Goal: Transaction & Acquisition: Book appointment/travel/reservation

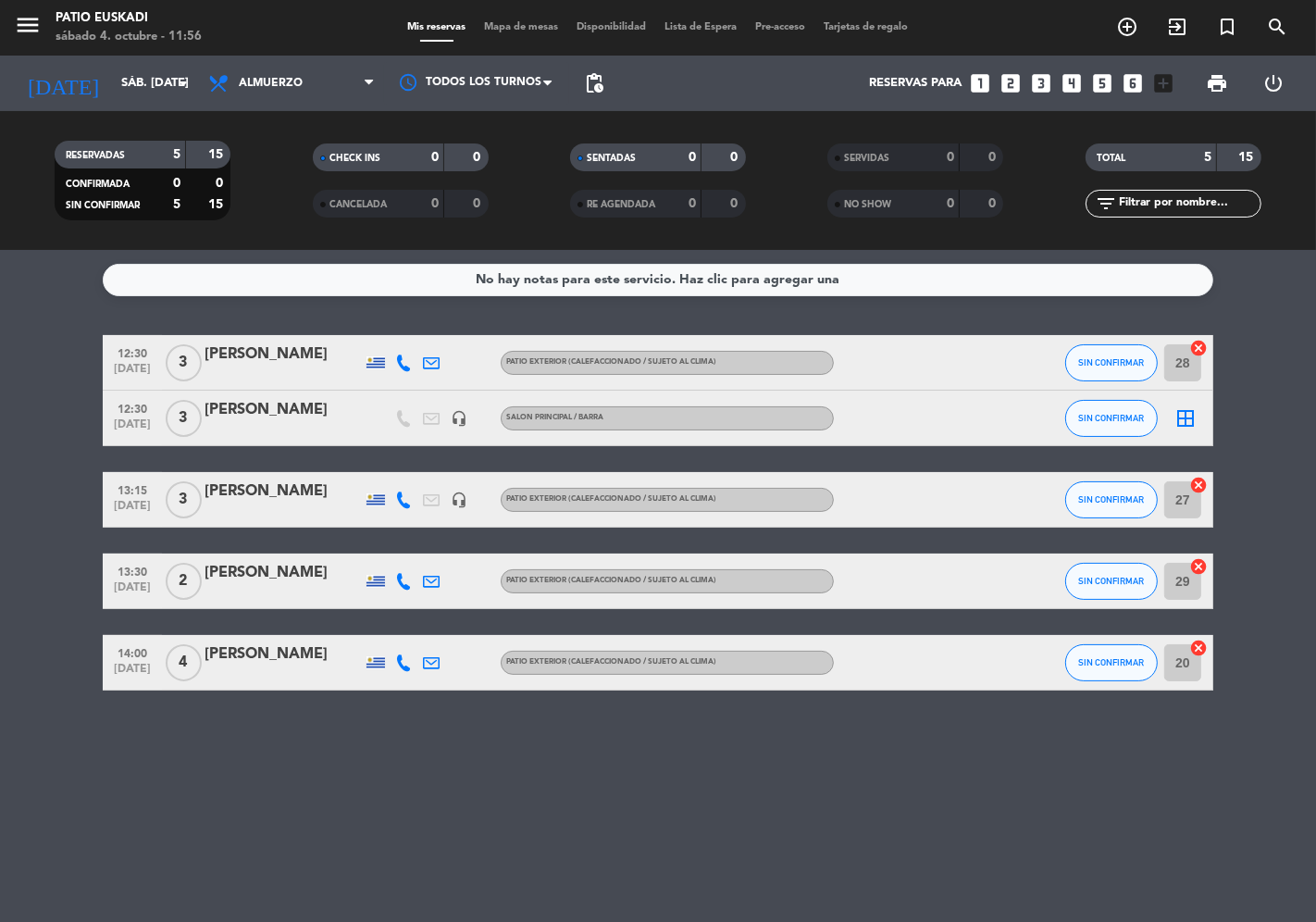
click at [1005, 83] on icon "looks_two" at bounding box center [1010, 83] width 24 height 24
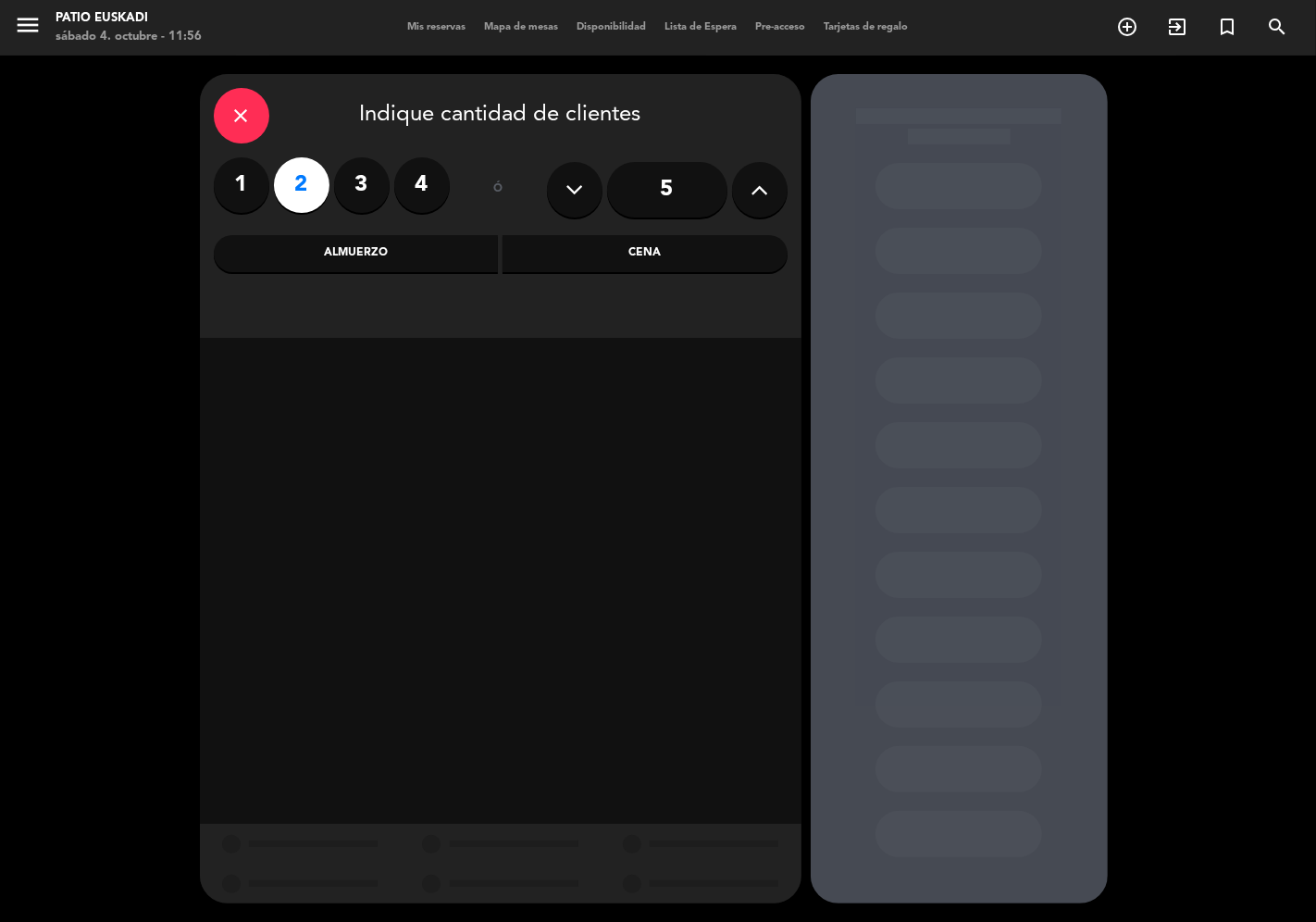
click at [429, 257] on div "Almuerzo" at bounding box center [357, 253] width 285 height 37
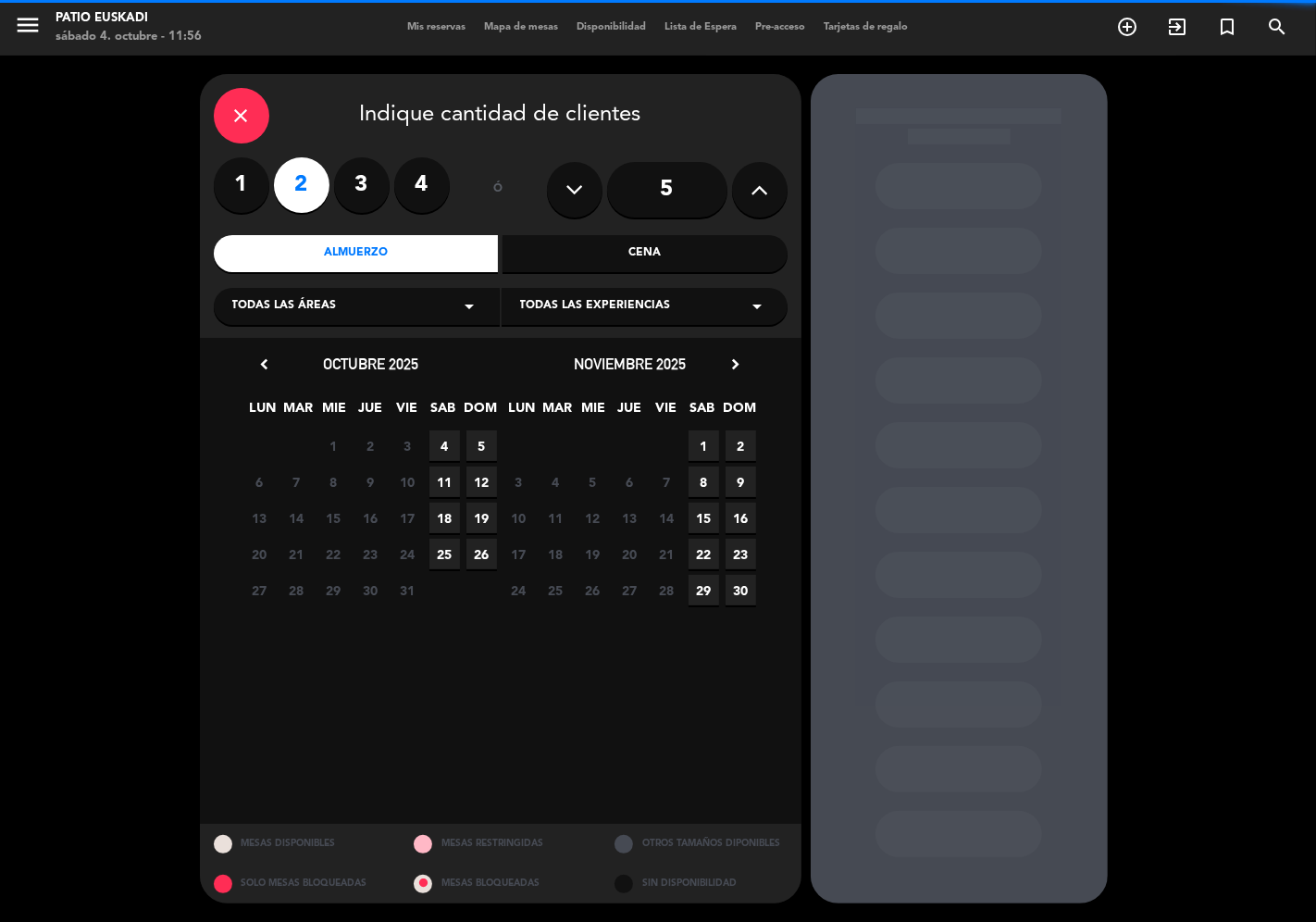
click at [376, 307] on div "Todas las áreas arrow_drop_down" at bounding box center [357, 306] width 286 height 37
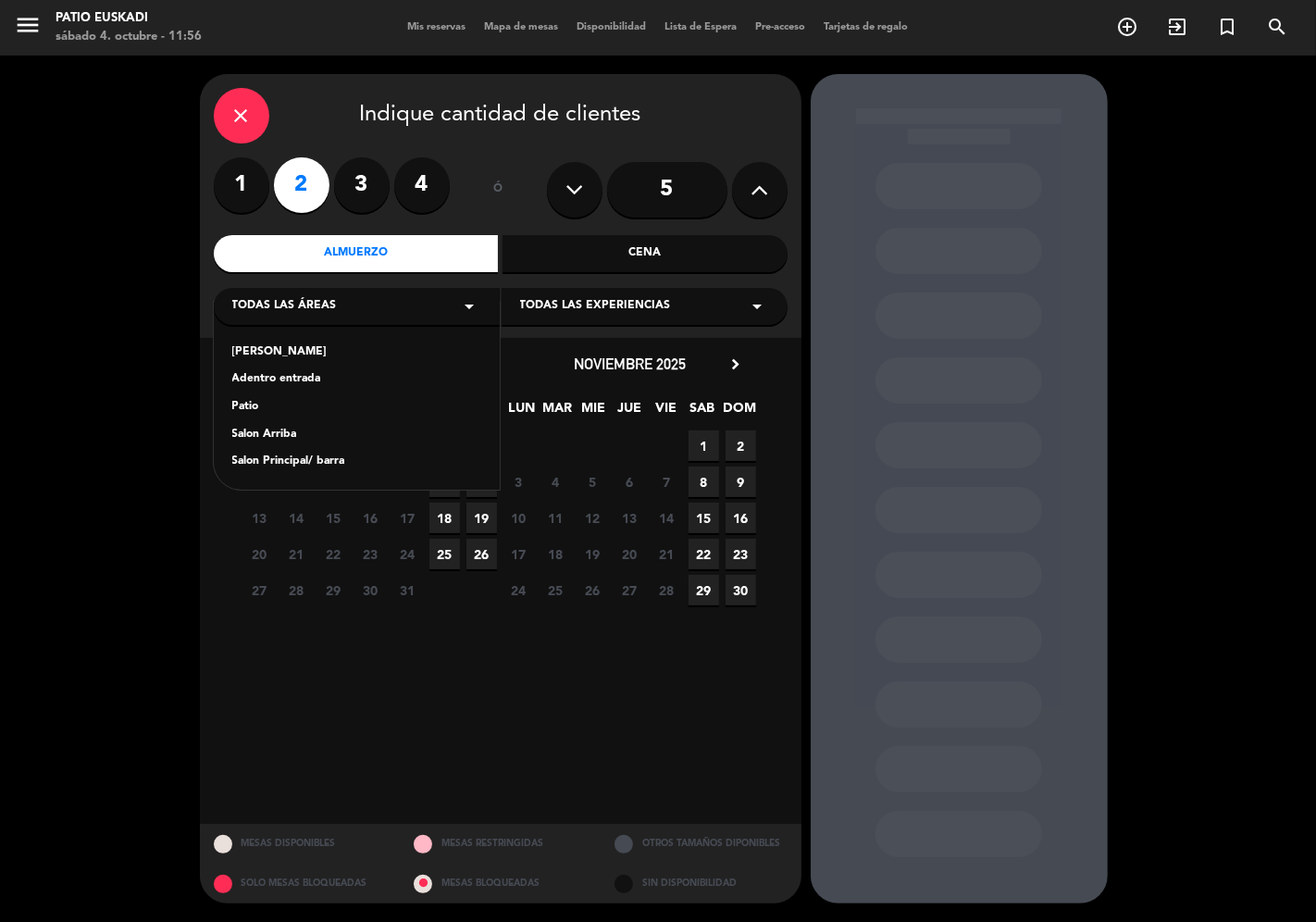
click at [248, 405] on div "Patio" at bounding box center [357, 408] width 249 height 19
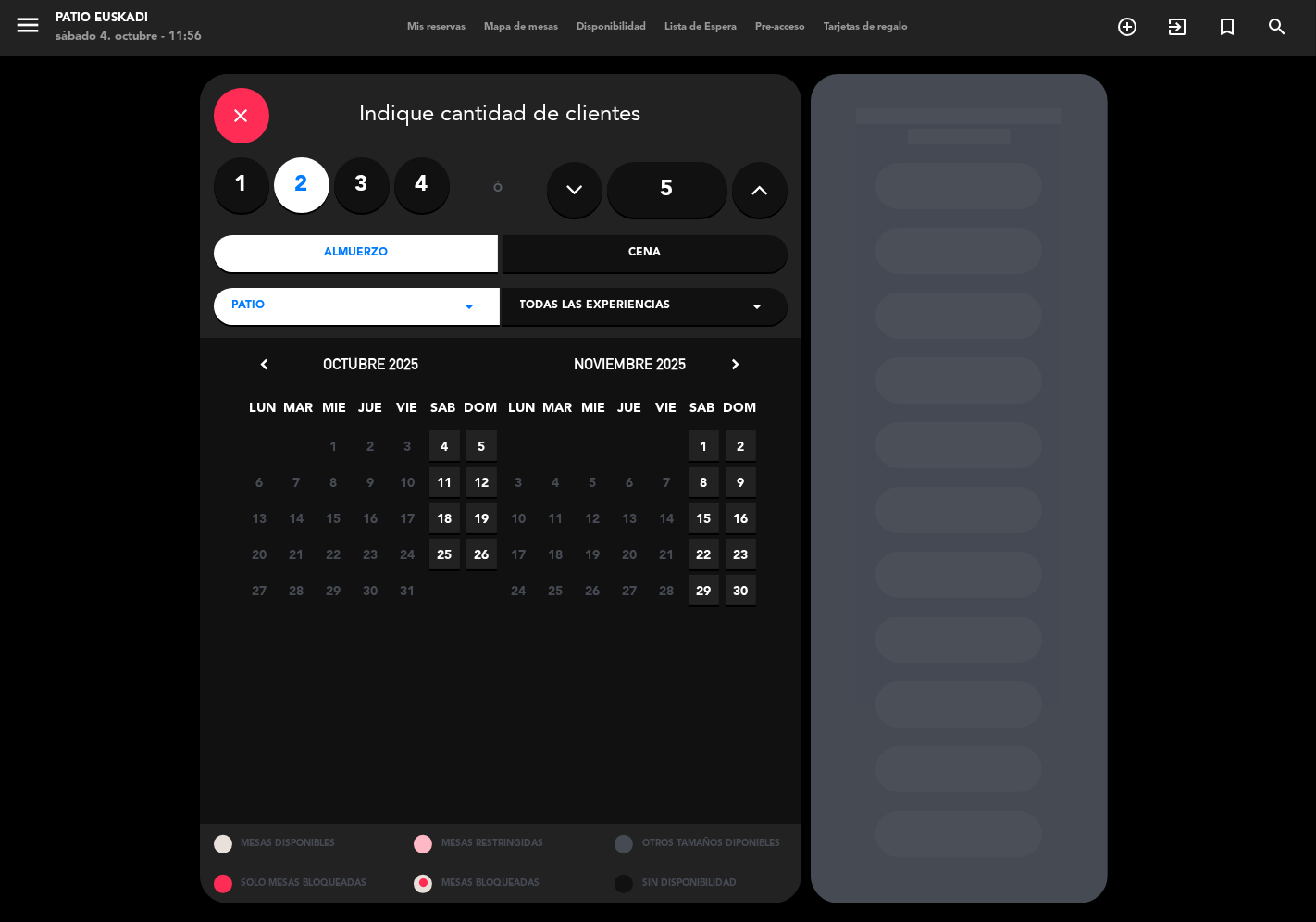
click at [440, 442] on span "4" at bounding box center [445, 445] width 30 height 30
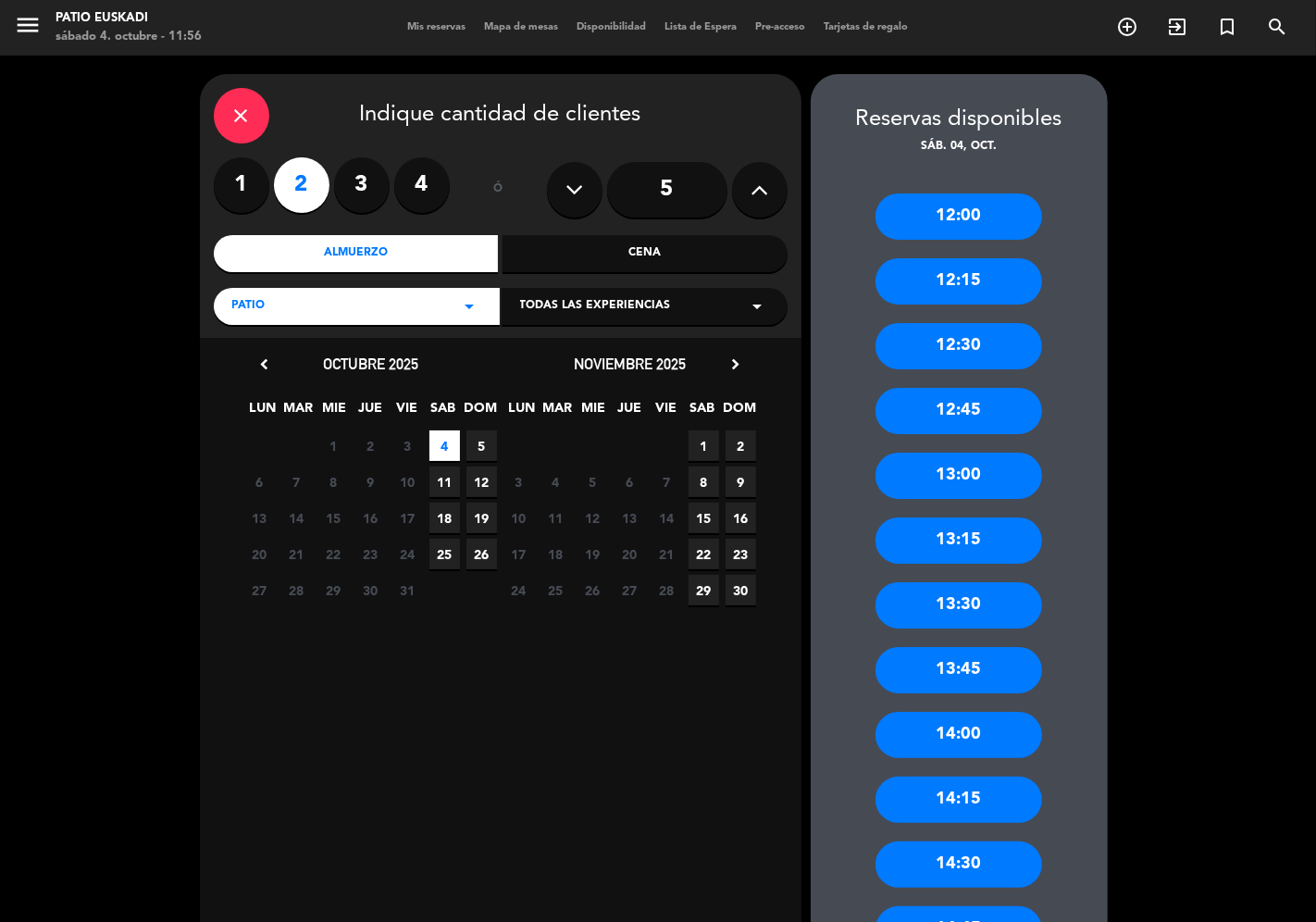
click at [938, 596] on div "13:30" at bounding box center [959, 605] width 166 height 46
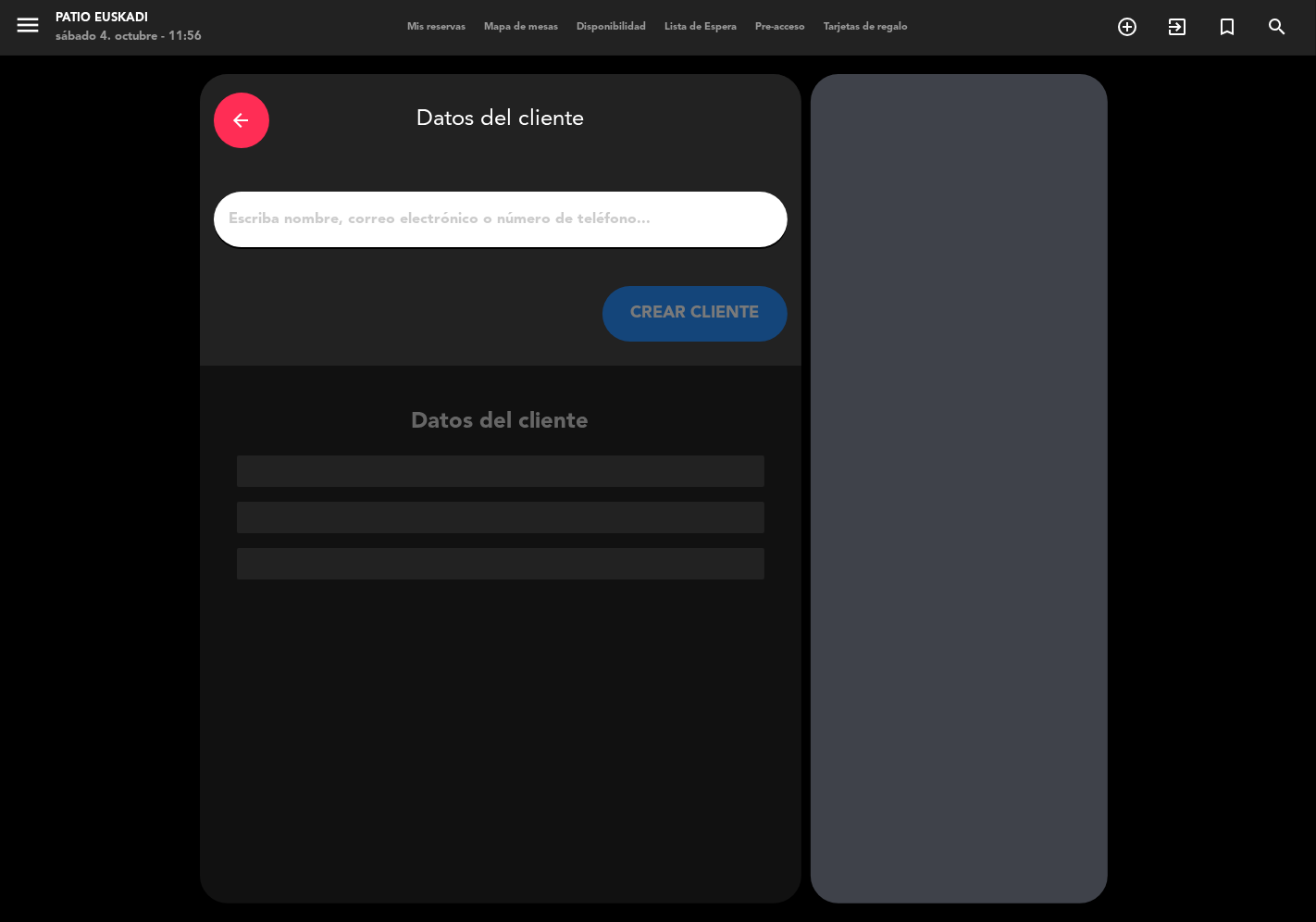
click at [320, 202] on div at bounding box center [501, 219] width 574 height 56
click at [253, 207] on input "1" at bounding box center [500, 219] width 547 height 25
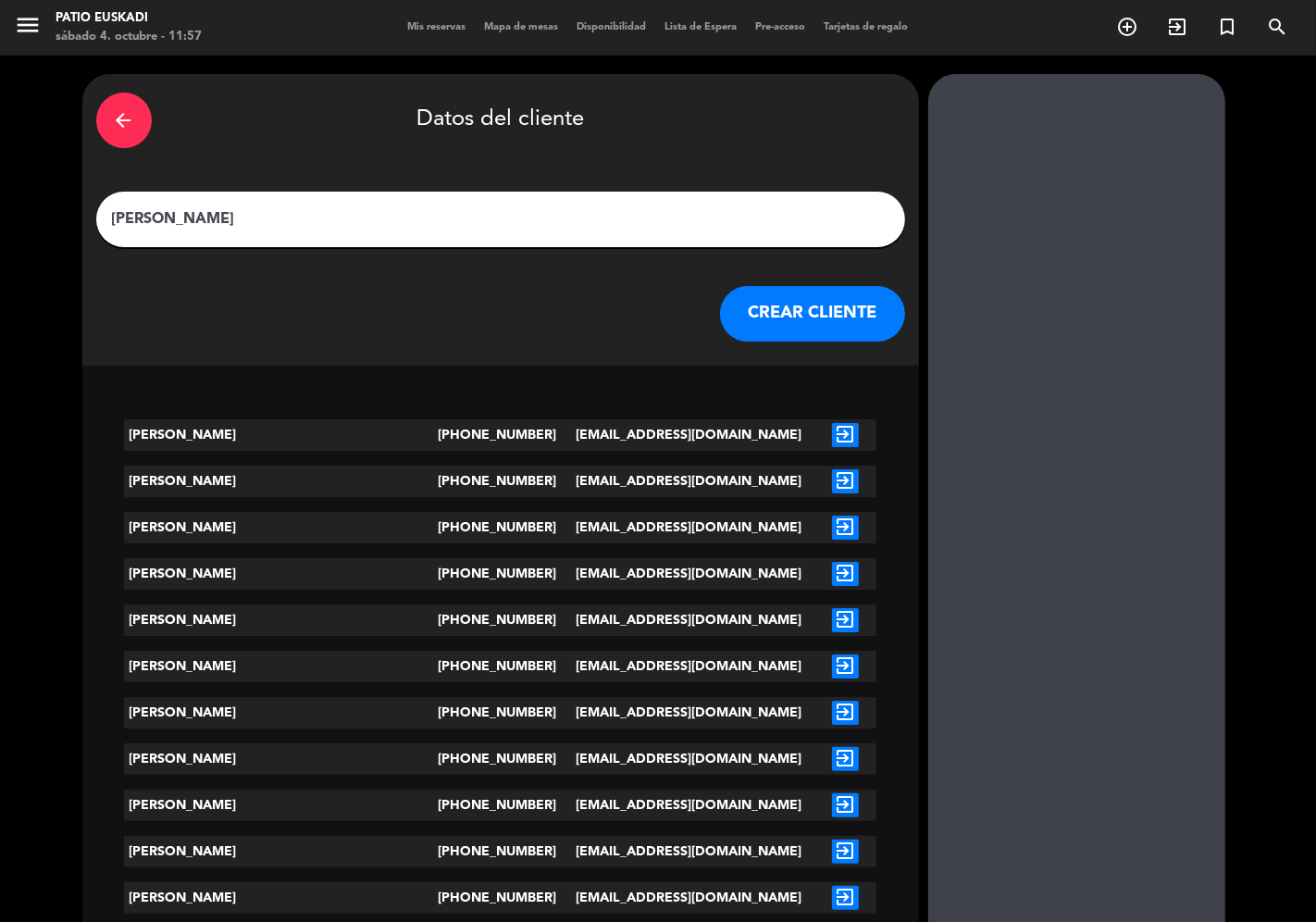
type input "[PERSON_NAME]"
click at [720, 302] on button "CREAR CLIENTE" at bounding box center [813, 313] width 185 height 56
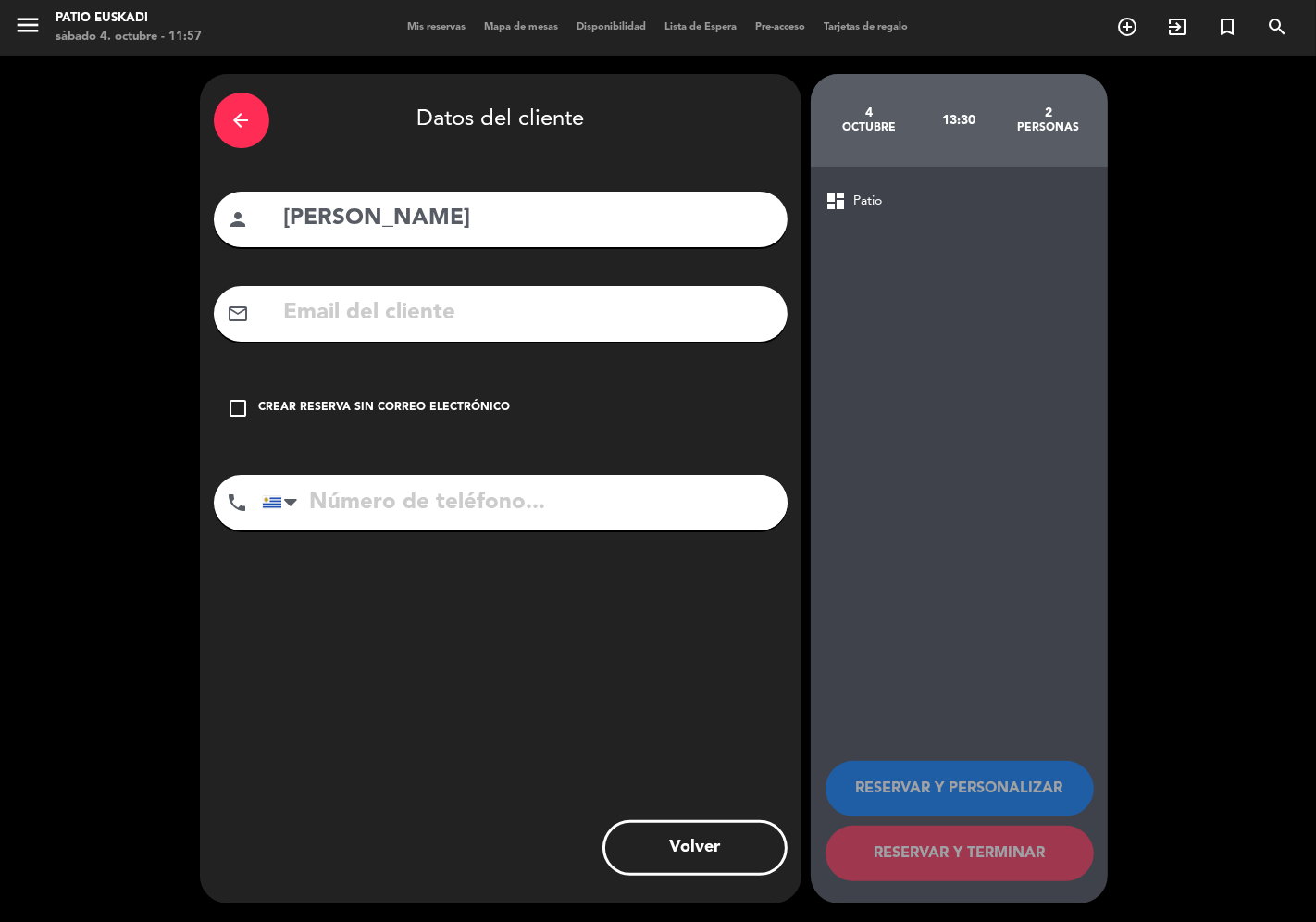
click at [236, 407] on icon "check_box_outline_blank" at bounding box center [239, 409] width 23 height 23
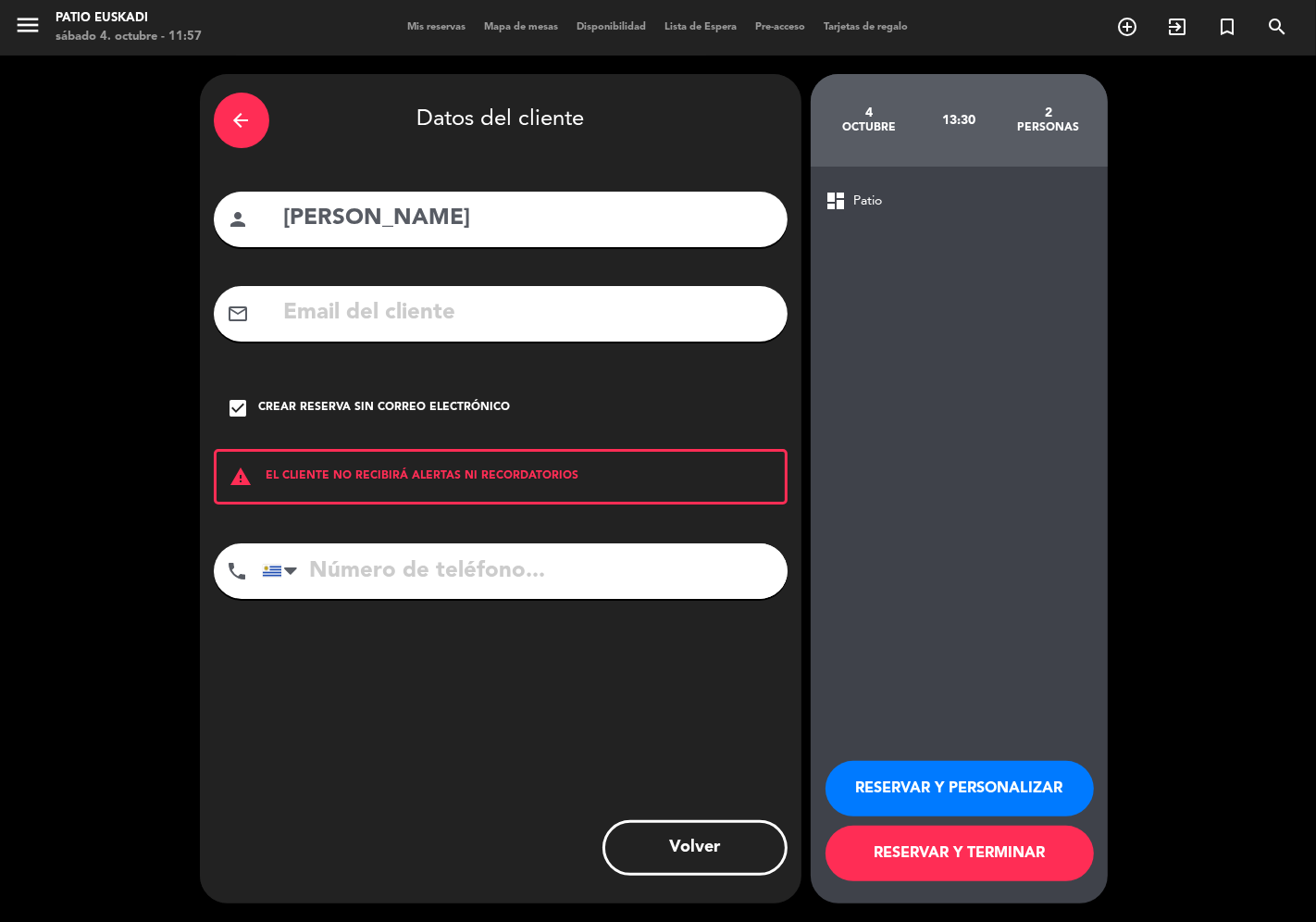
click at [416, 583] on input "tel" at bounding box center [524, 571] width 526 height 56
click at [944, 784] on button "RESERVAR Y PERSONALIZAR" at bounding box center [960, 788] width 268 height 56
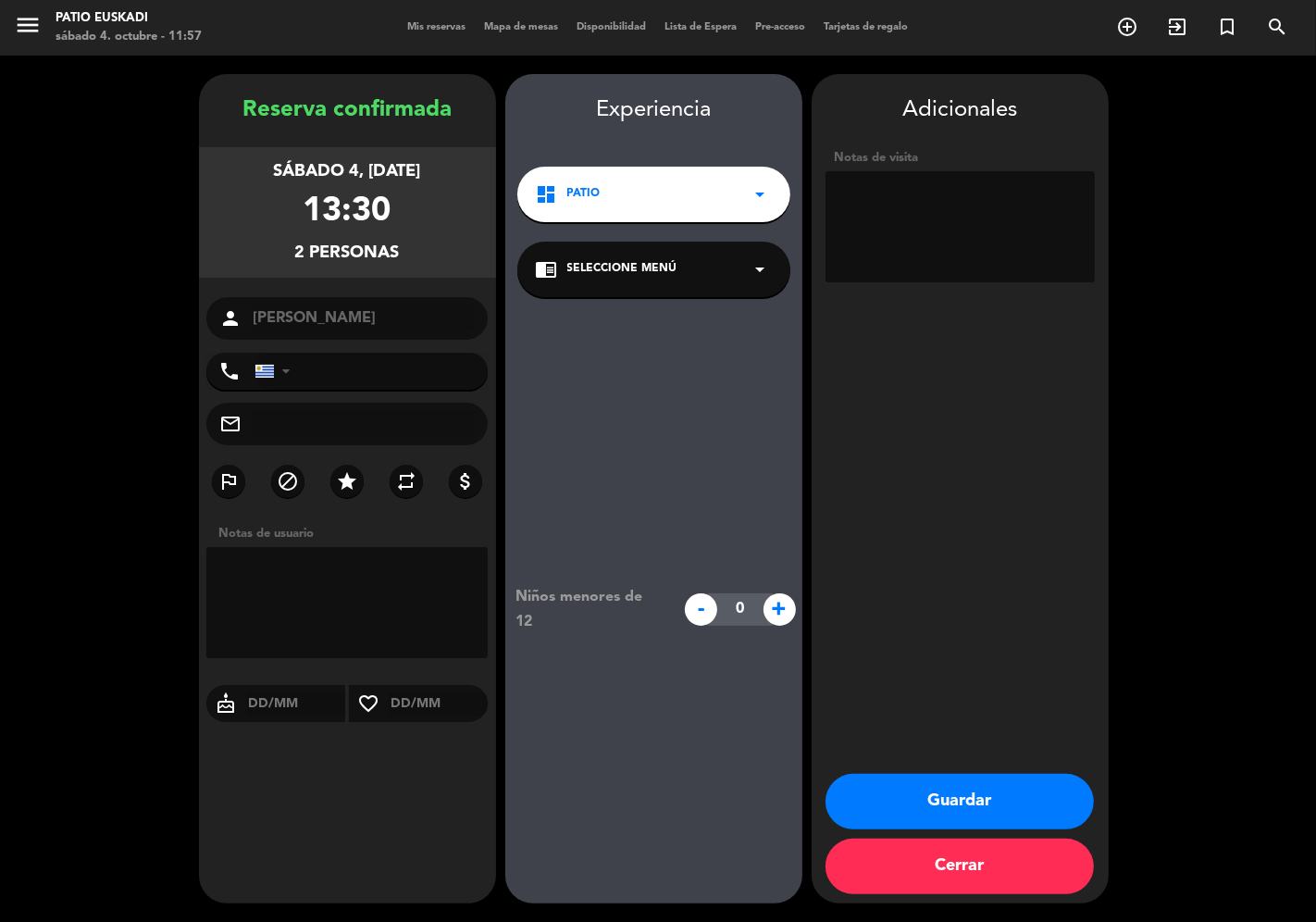
click at [579, 266] on span "Seleccione Menú" at bounding box center [622, 270] width 110 height 19
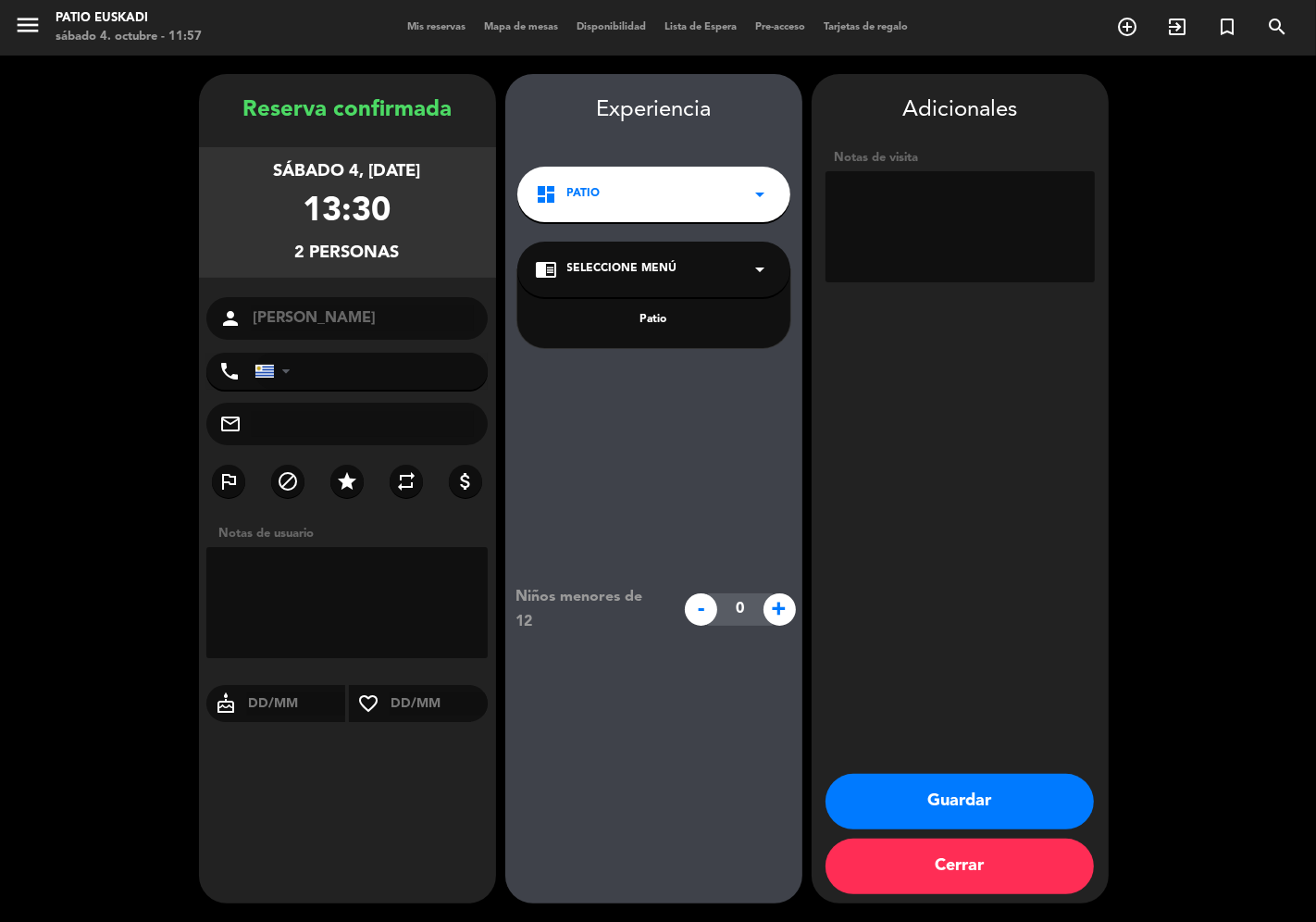
click at [590, 316] on div "Patio" at bounding box center [654, 320] width 236 height 19
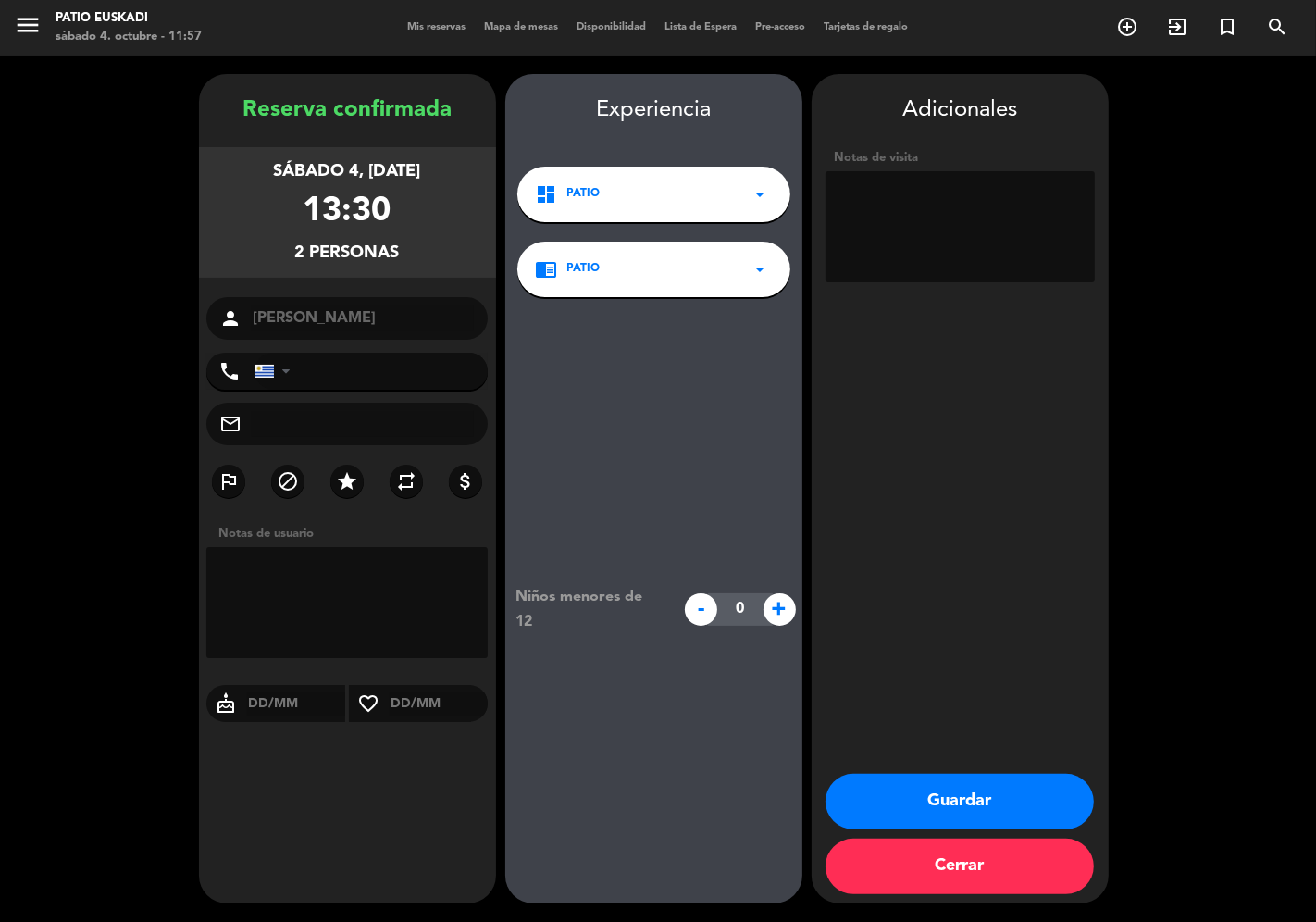
click at [1004, 789] on button "Guardar" at bounding box center [960, 801] width 268 height 56
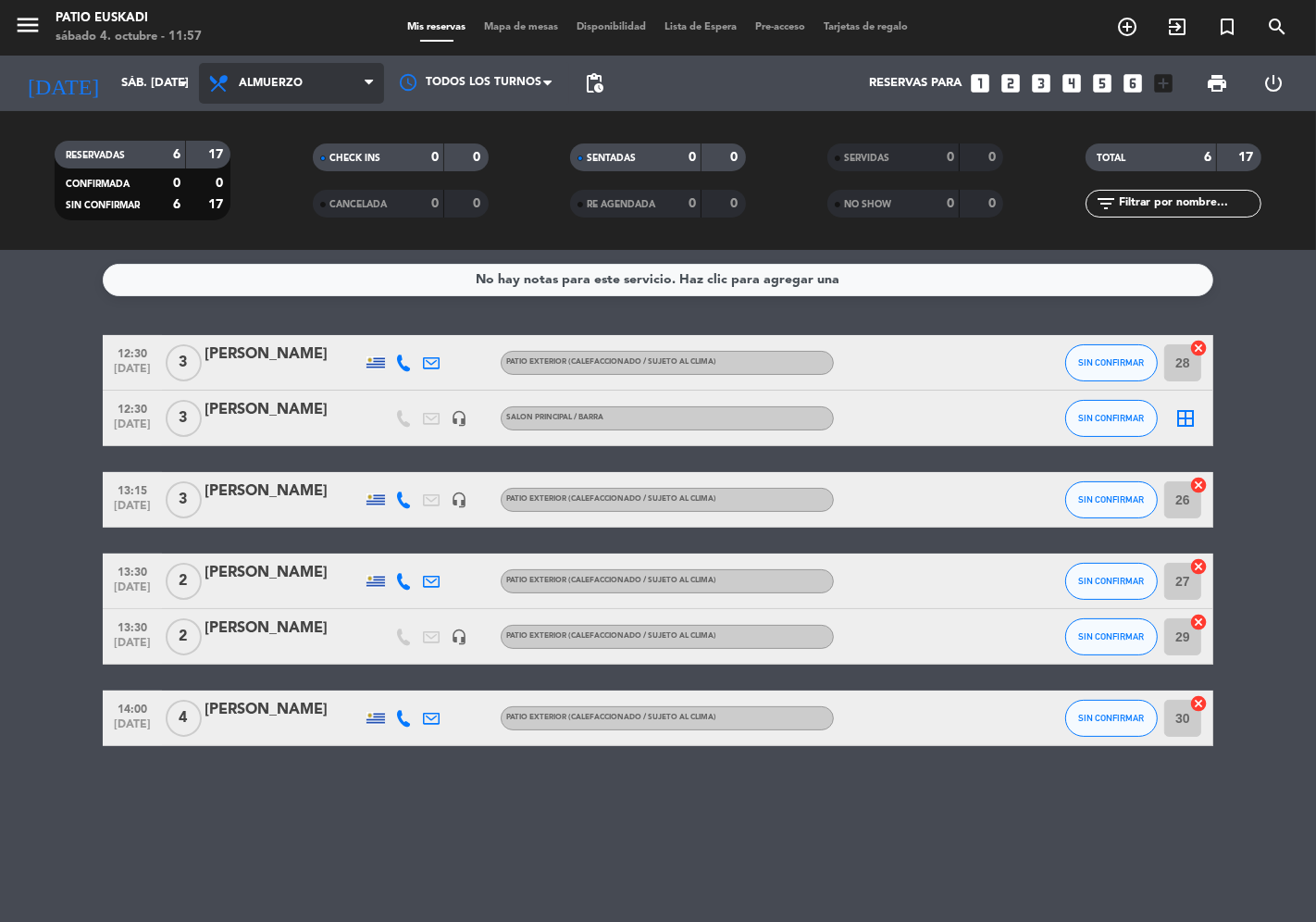
click at [283, 72] on span "Almuerzo" at bounding box center [292, 83] width 185 height 41
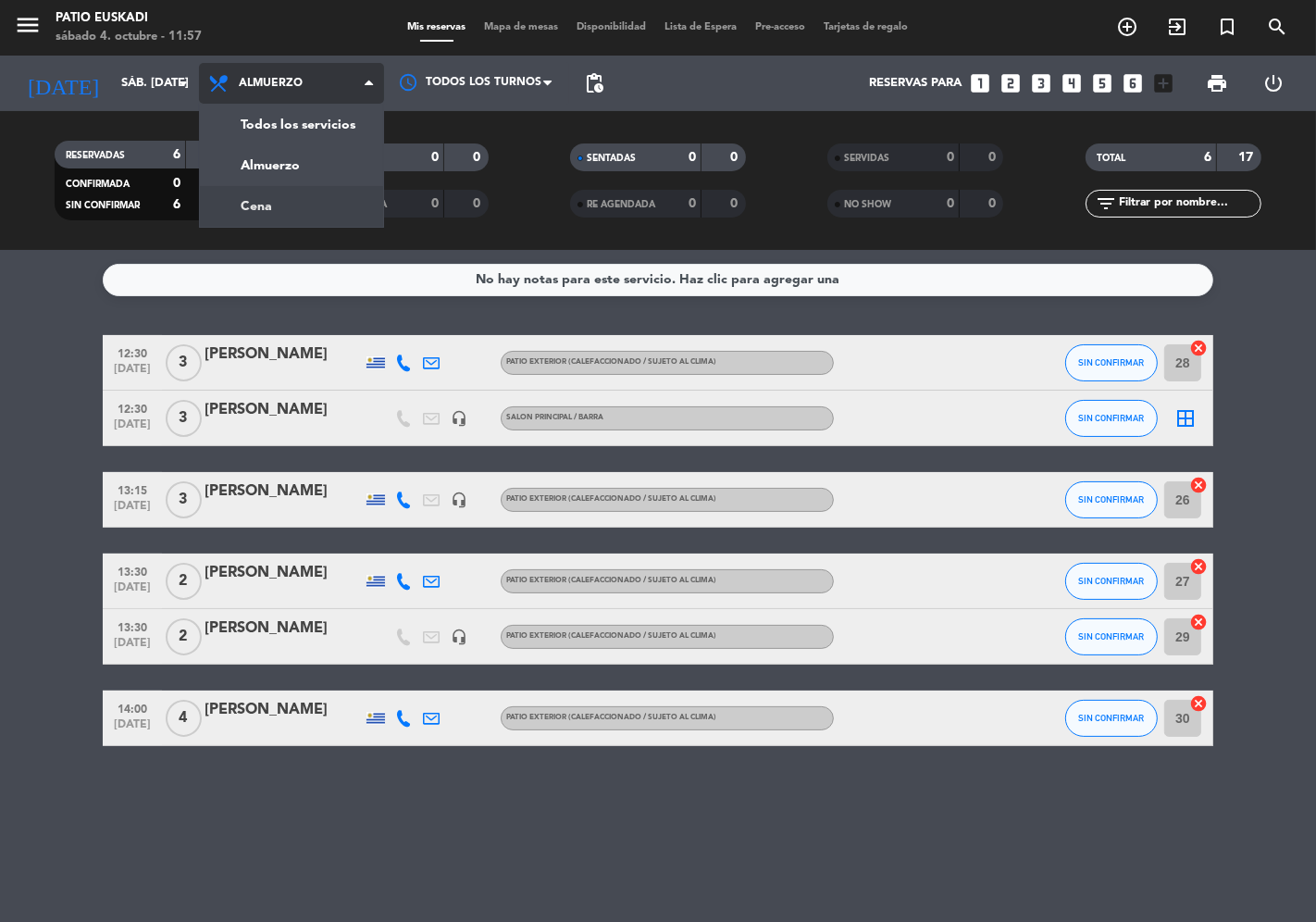
click at [289, 198] on div "menu Patio Euskadi sábado 4. octubre - 11:57 Mis reservas Mapa de mesas Disponi…" at bounding box center [658, 125] width 1316 height 250
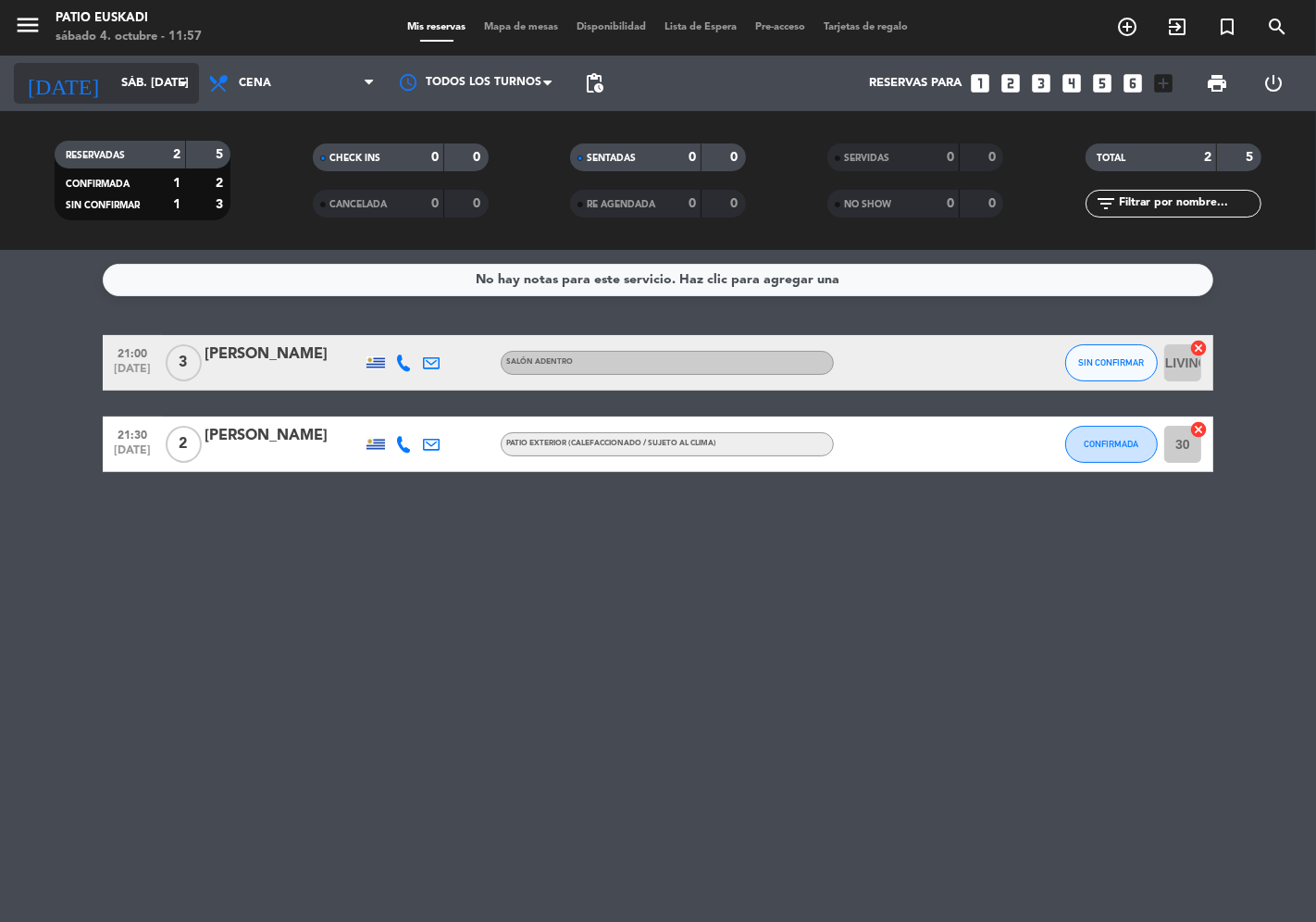
click at [121, 93] on input "sáb. [DATE]" at bounding box center [193, 83] width 161 height 33
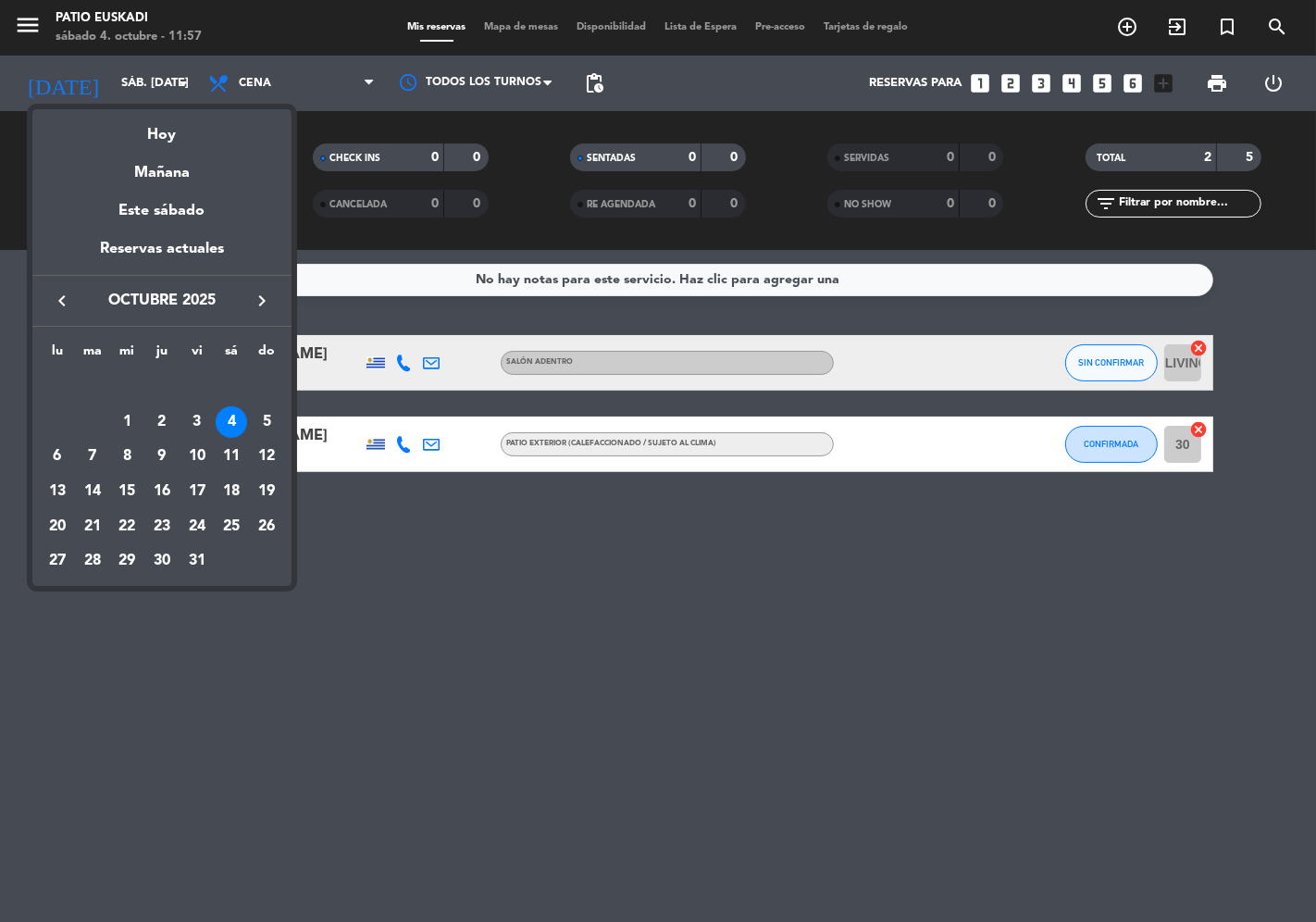
click at [308, 84] on div at bounding box center [658, 461] width 1316 height 922
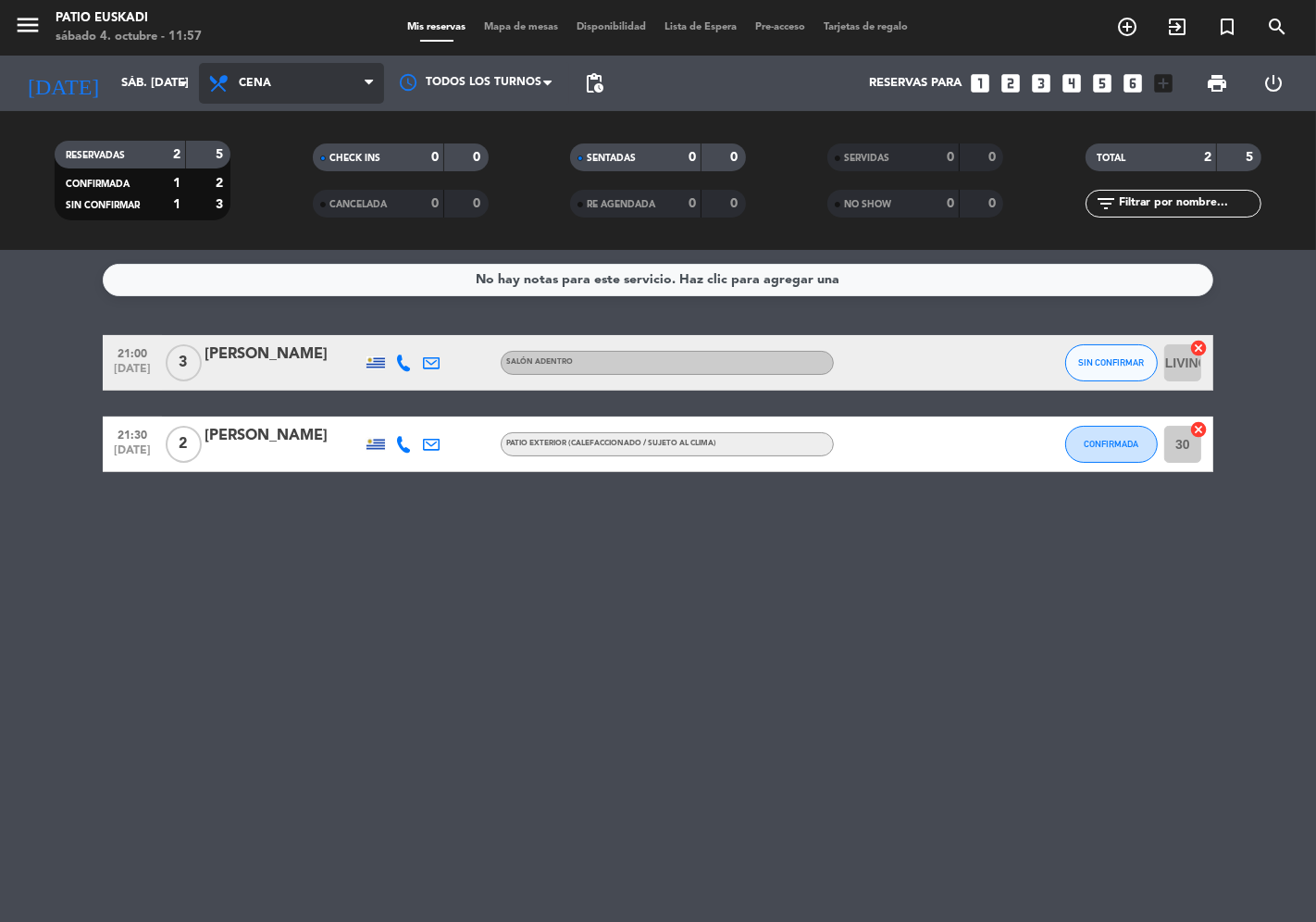
click at [294, 81] on span "Cena" at bounding box center [292, 83] width 185 height 41
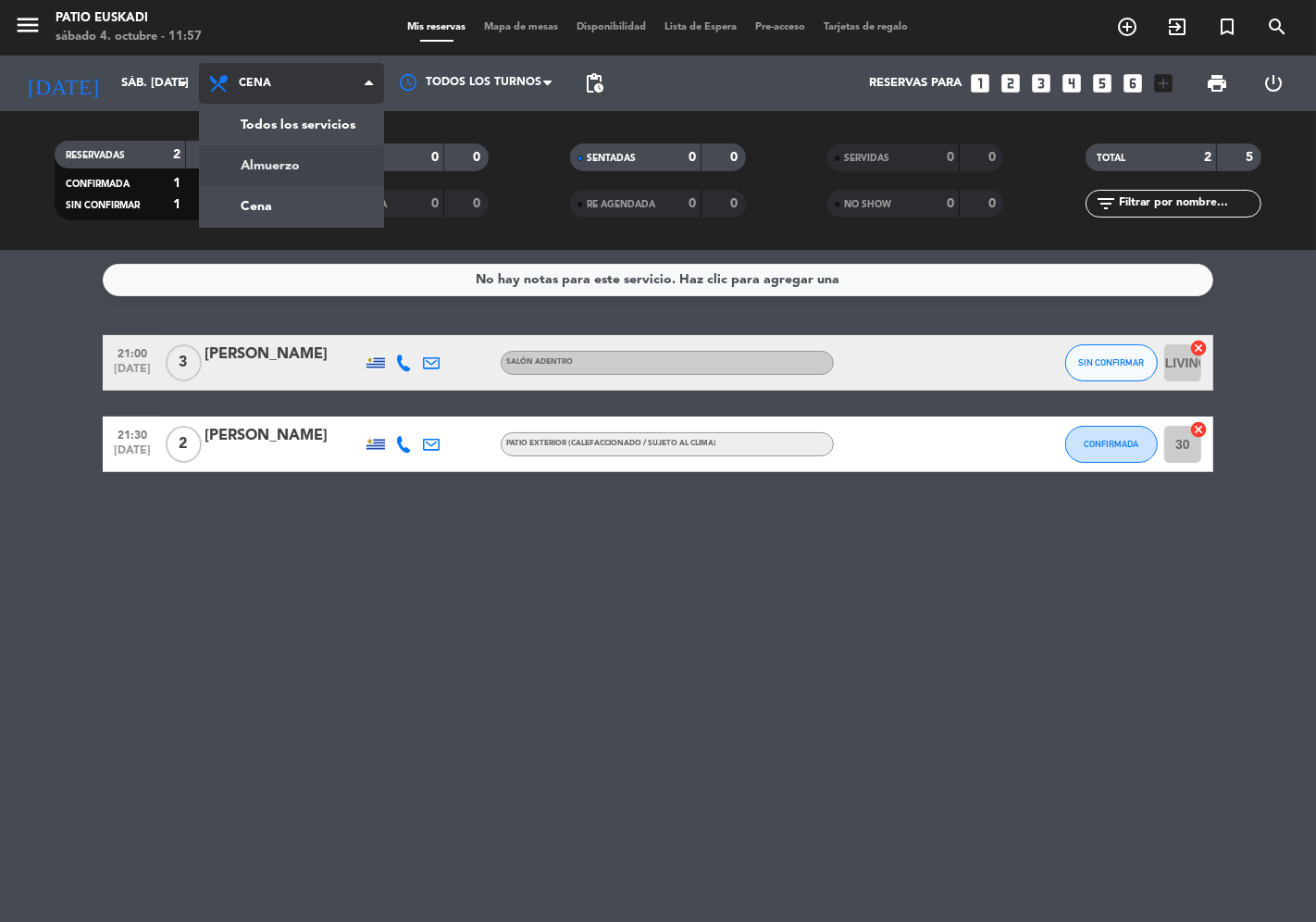
click at [283, 158] on div "menu Patio Euskadi sábado 4. octubre - 11:57 Mis reservas Mapa de mesas Disponi…" at bounding box center [658, 125] width 1316 height 250
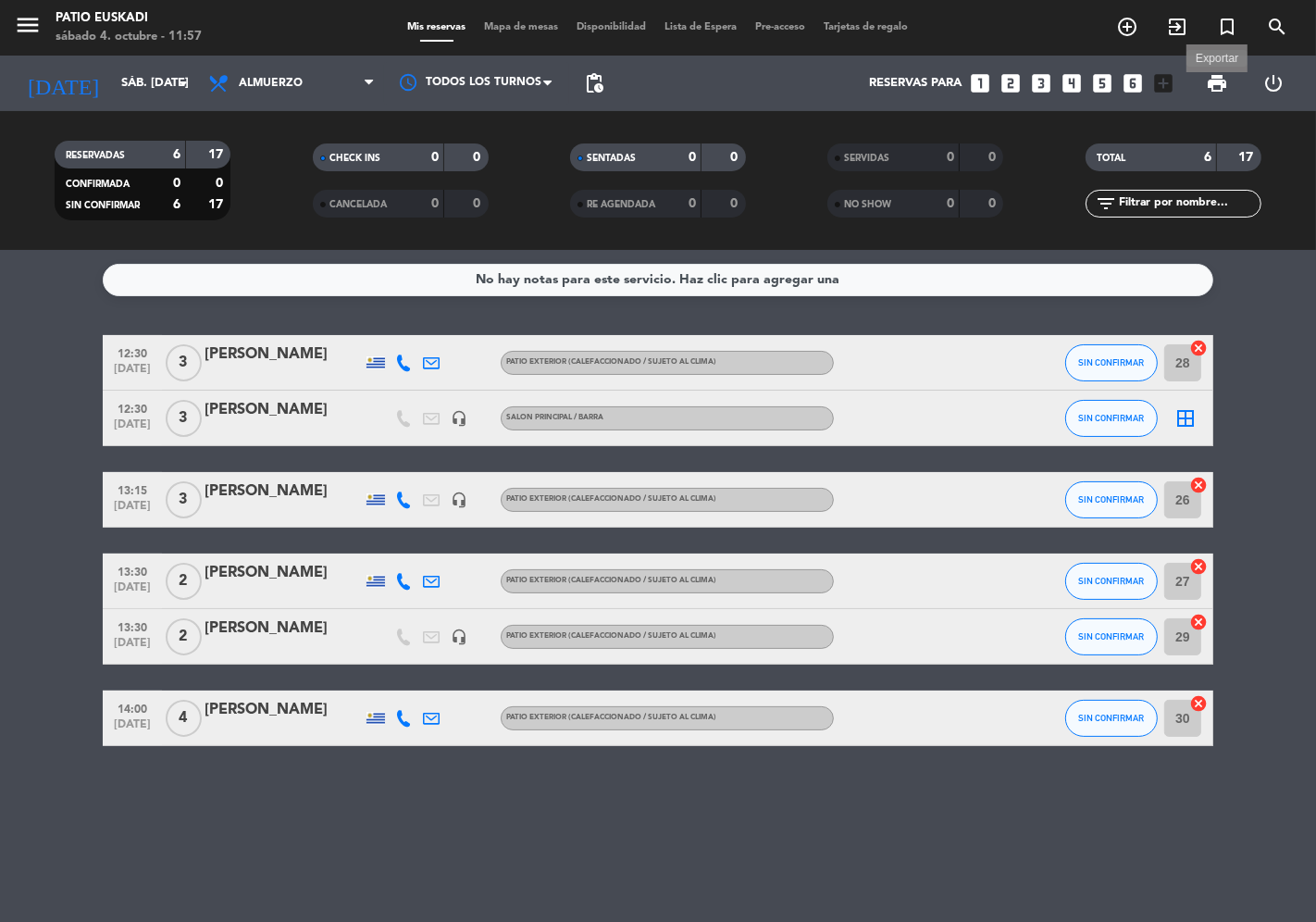
click at [1219, 85] on span "print" at bounding box center [1218, 83] width 23 height 23
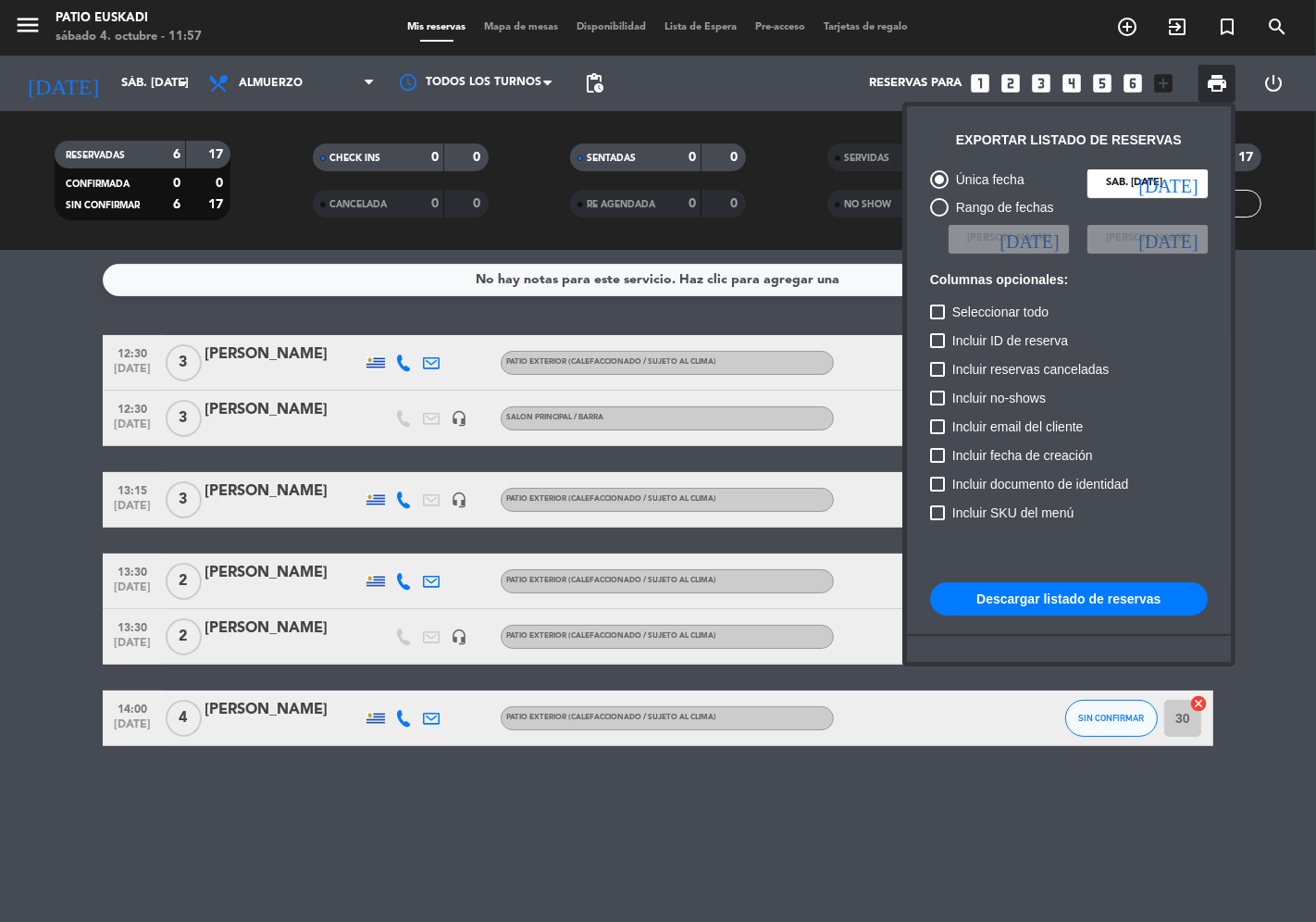
click at [1102, 604] on button "Descargar listado de reservas" at bounding box center [1069, 598] width 278 height 33
click at [659, 849] on div at bounding box center [658, 461] width 1316 height 922
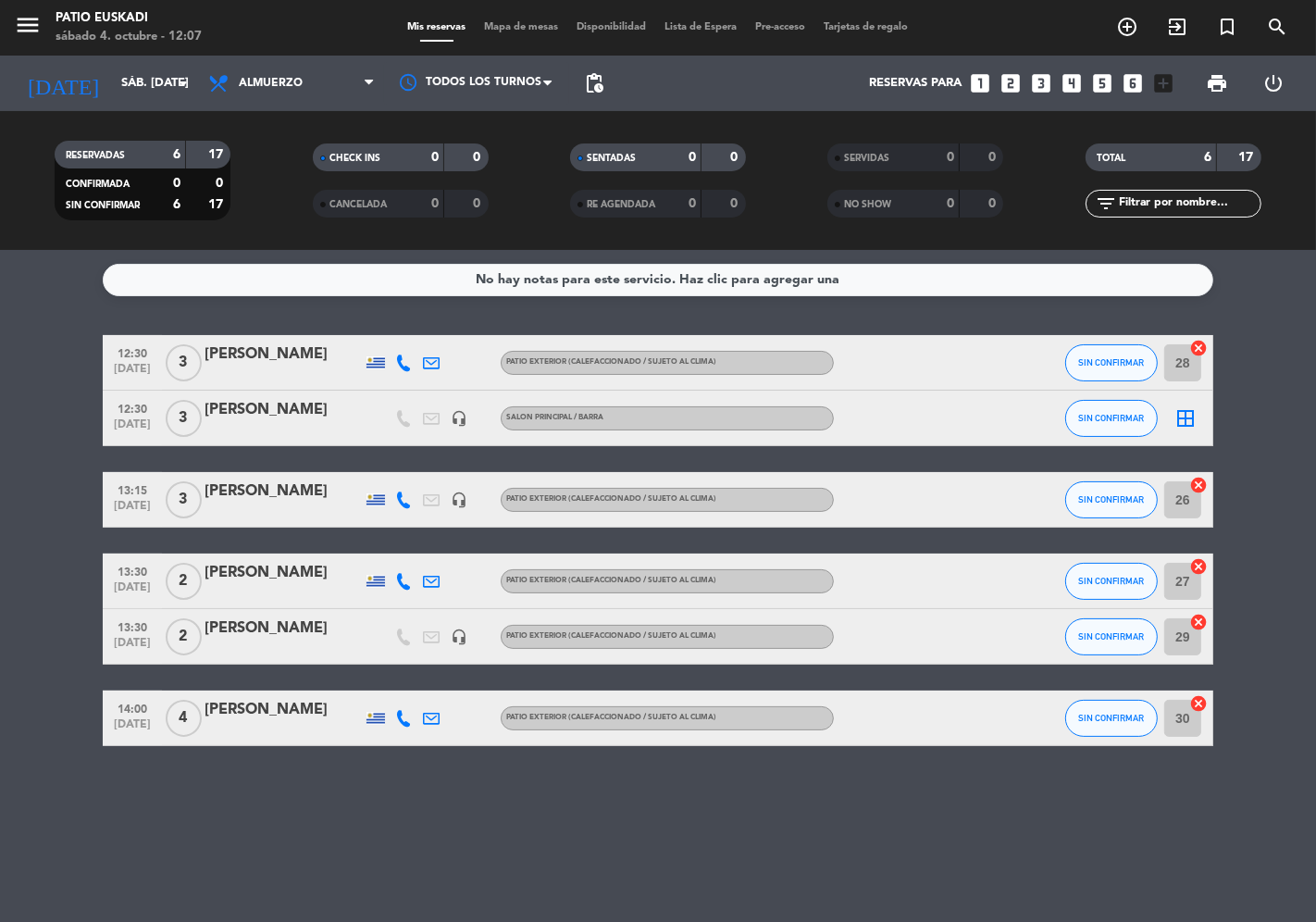
click at [1006, 72] on icon "looks_two" at bounding box center [1010, 83] width 24 height 24
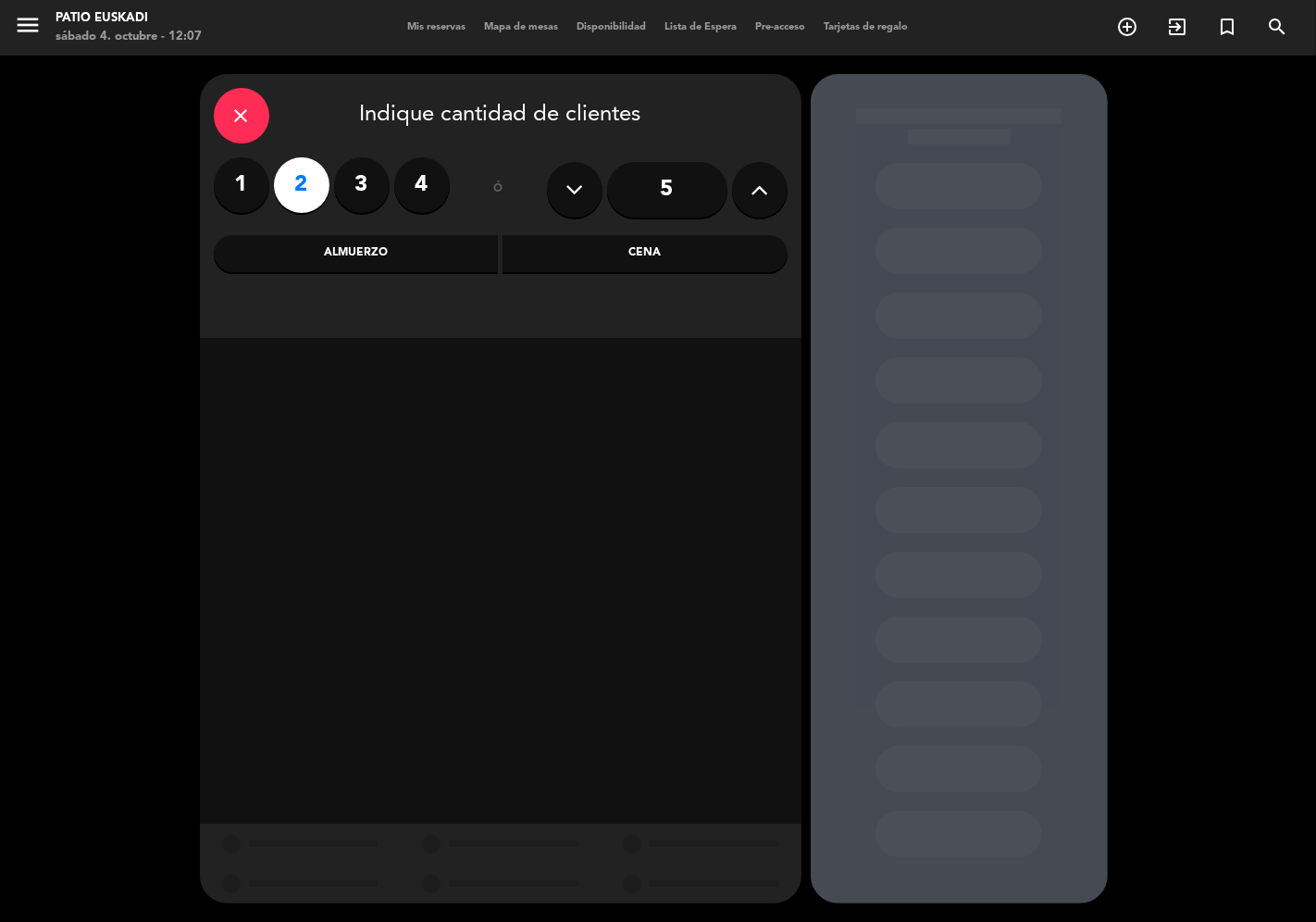
click at [430, 191] on label "4" at bounding box center [422, 185] width 56 height 56
click at [401, 250] on div "Almuerzo" at bounding box center [357, 253] width 285 height 37
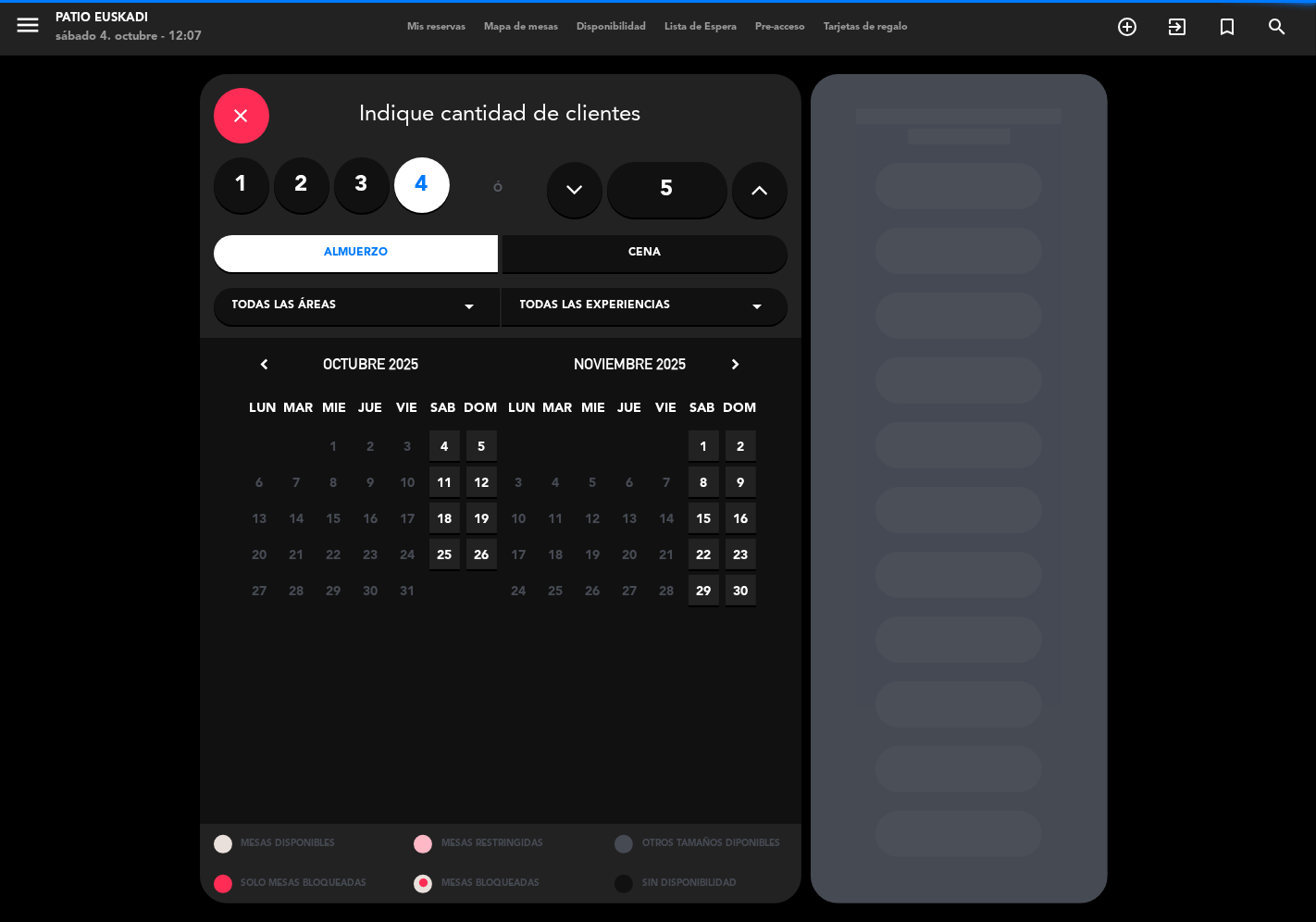
click at [368, 303] on div "Todas las áreas arrow_drop_down" at bounding box center [357, 306] width 286 height 37
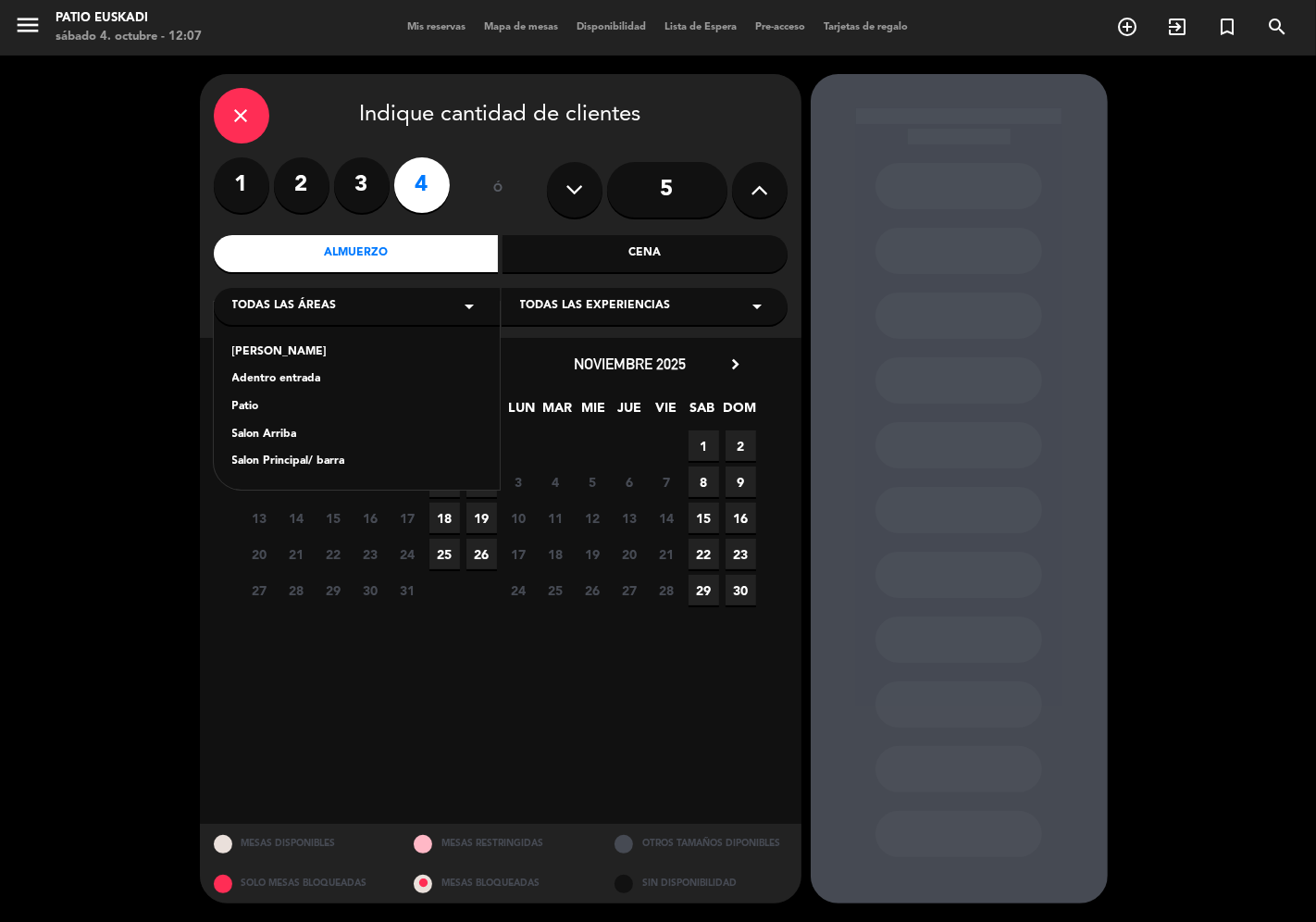
click at [276, 461] on div "Salon Principal/ barra" at bounding box center [357, 461] width 249 height 19
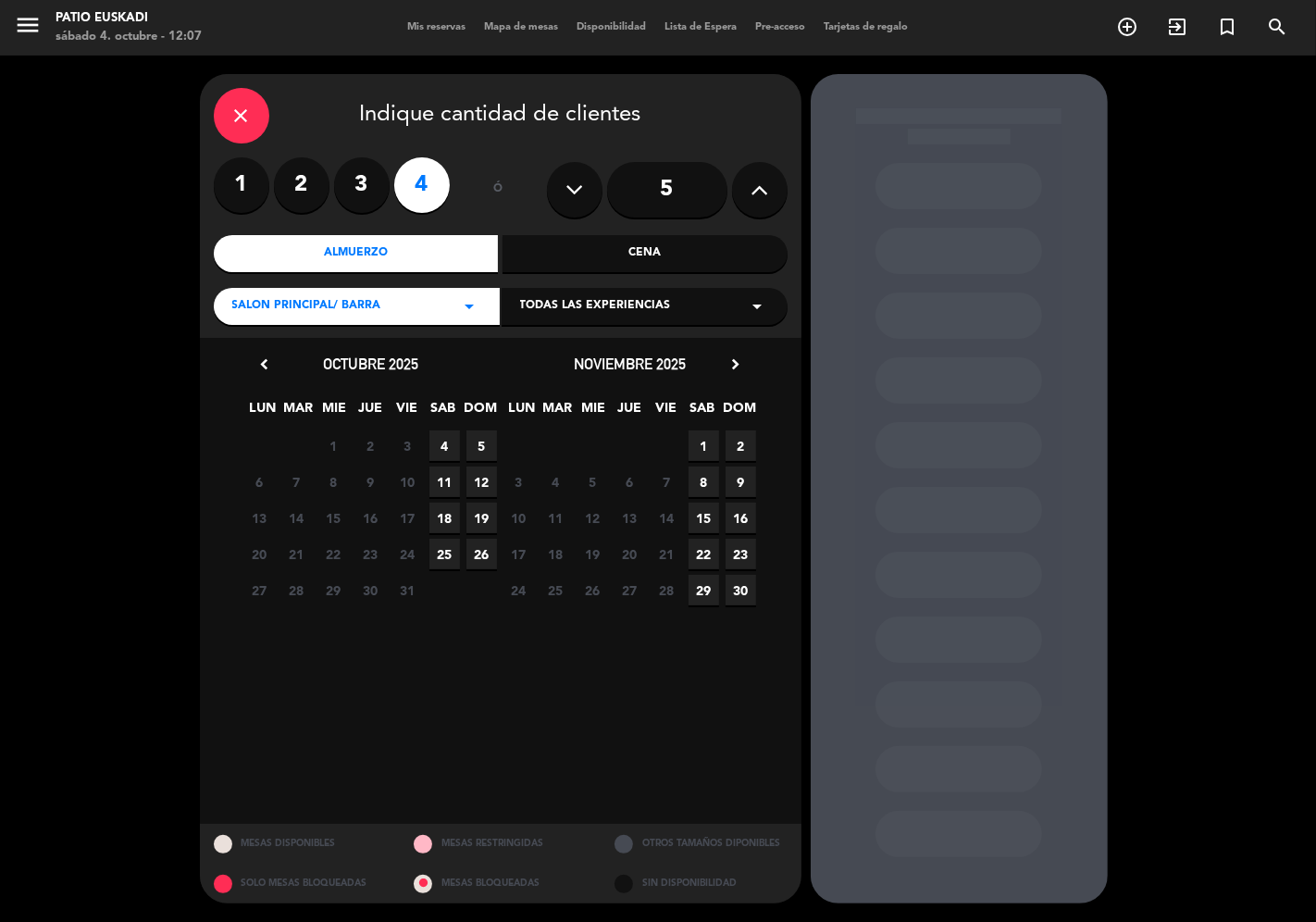
click at [441, 444] on span "4" at bounding box center [445, 445] width 30 height 30
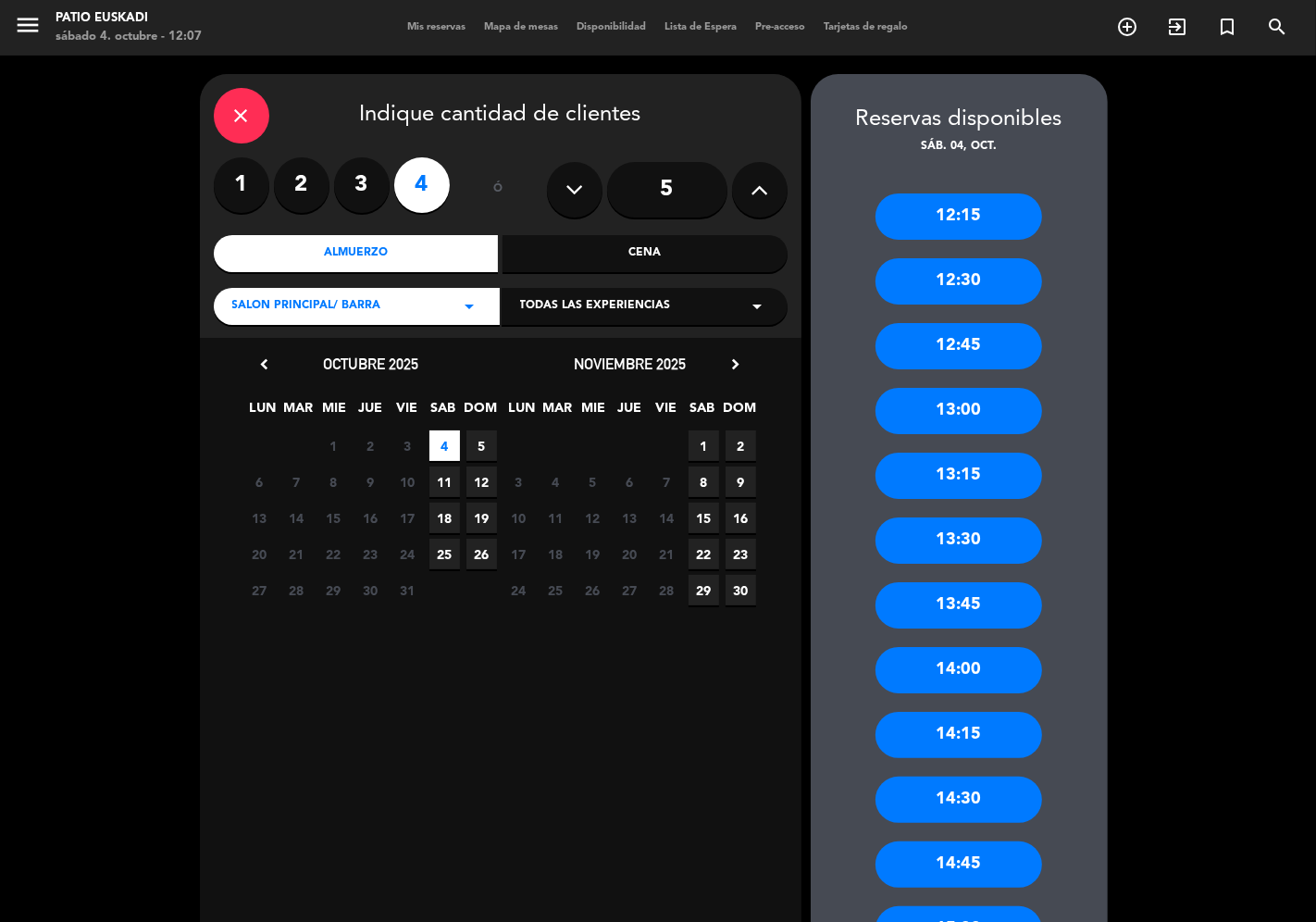
click at [974, 546] on div "13:30" at bounding box center [959, 540] width 166 height 46
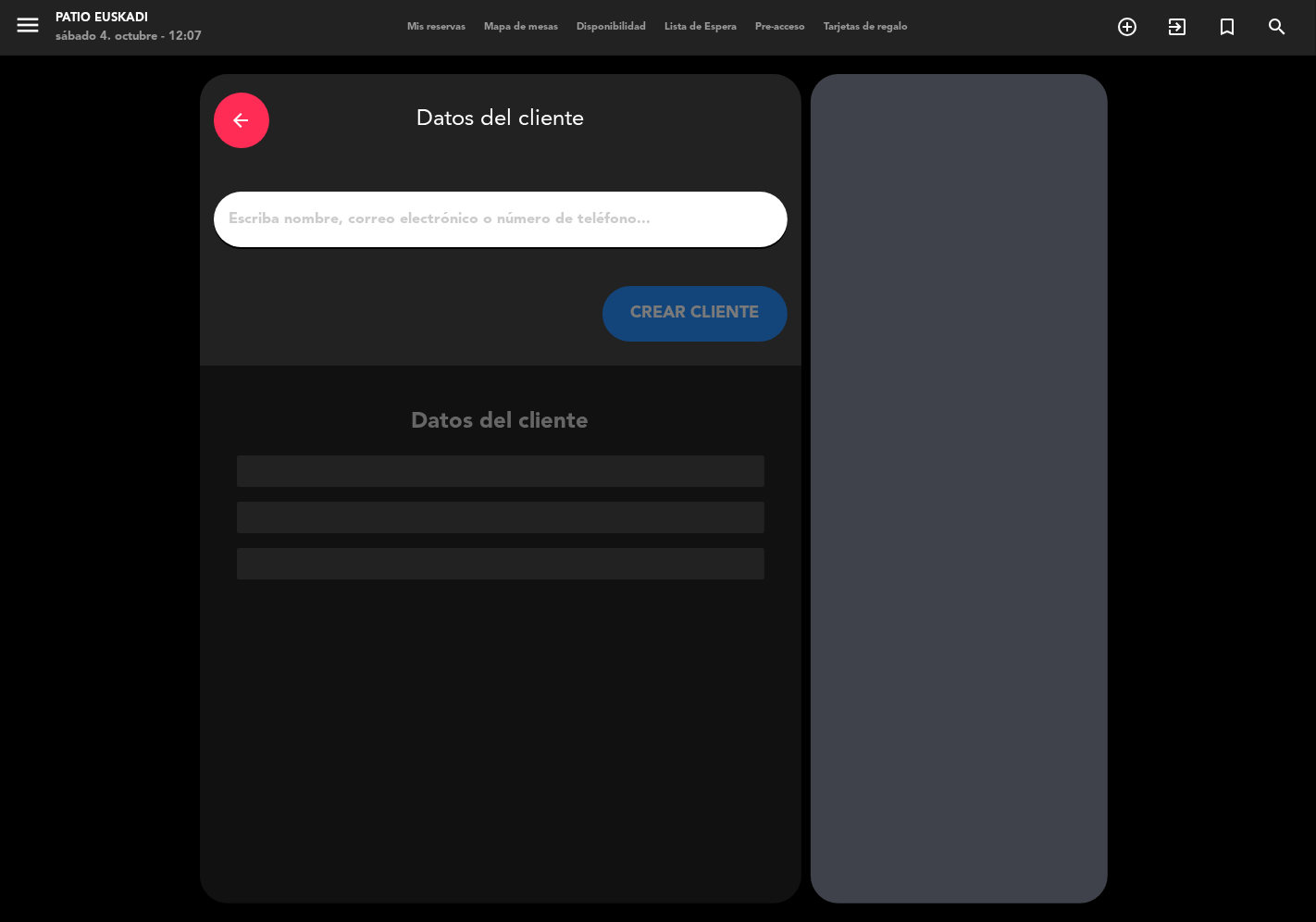
click at [309, 205] on div at bounding box center [501, 219] width 574 height 56
click at [306, 215] on input "1" at bounding box center [500, 219] width 547 height 25
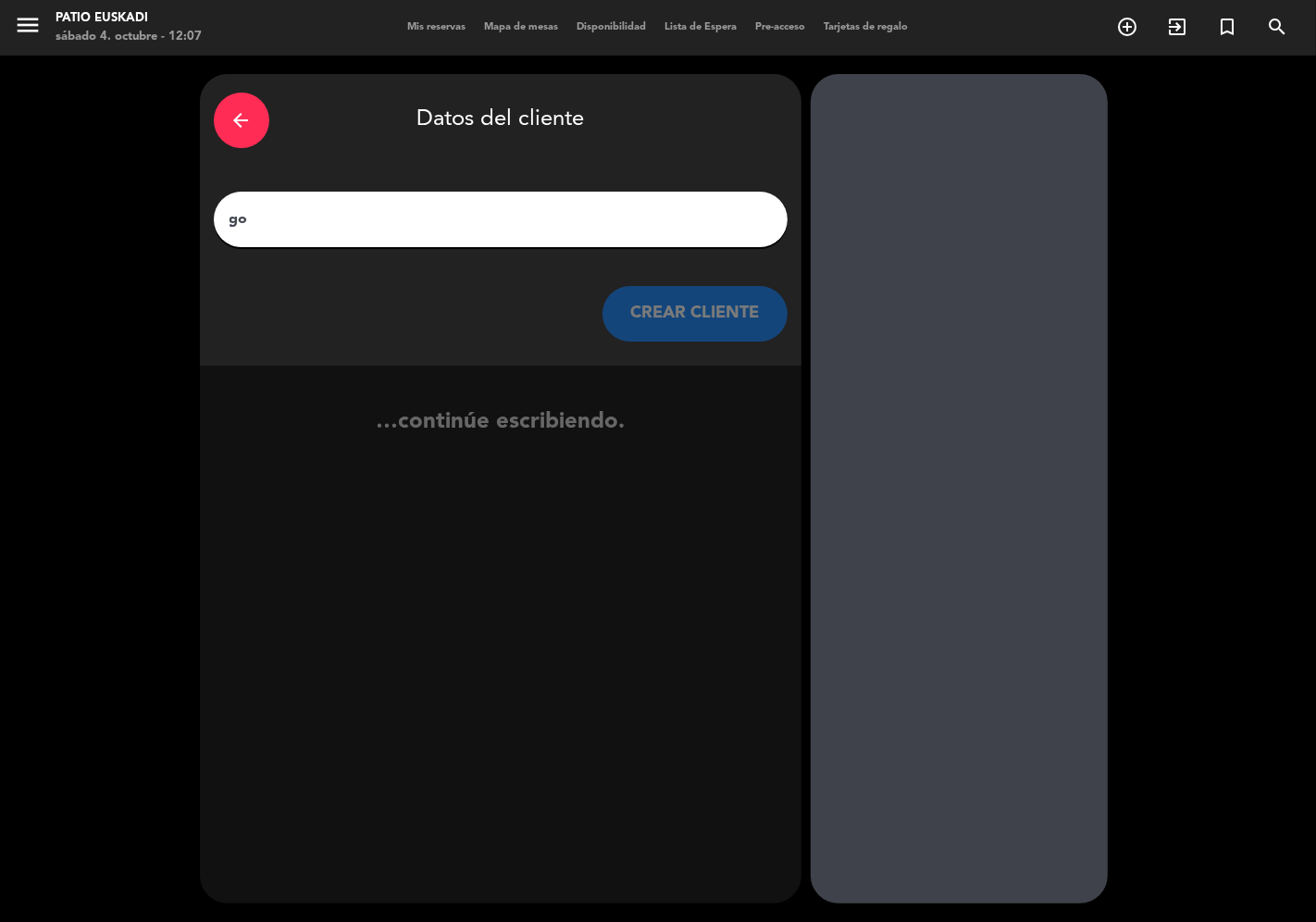
type input "g"
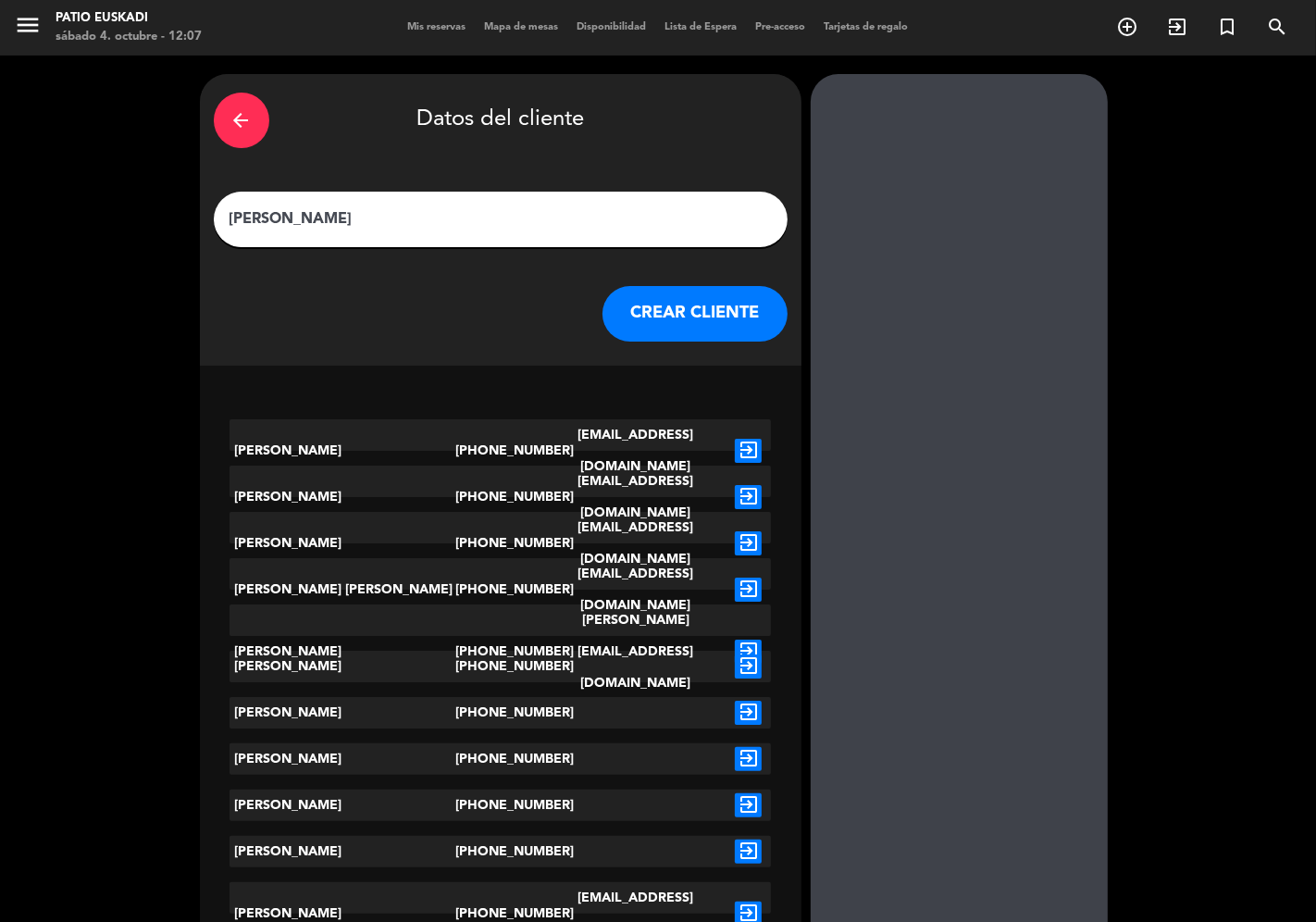
type input "[PERSON_NAME]"
click at [665, 310] on button "CREAR CLIENTE" at bounding box center [695, 313] width 185 height 56
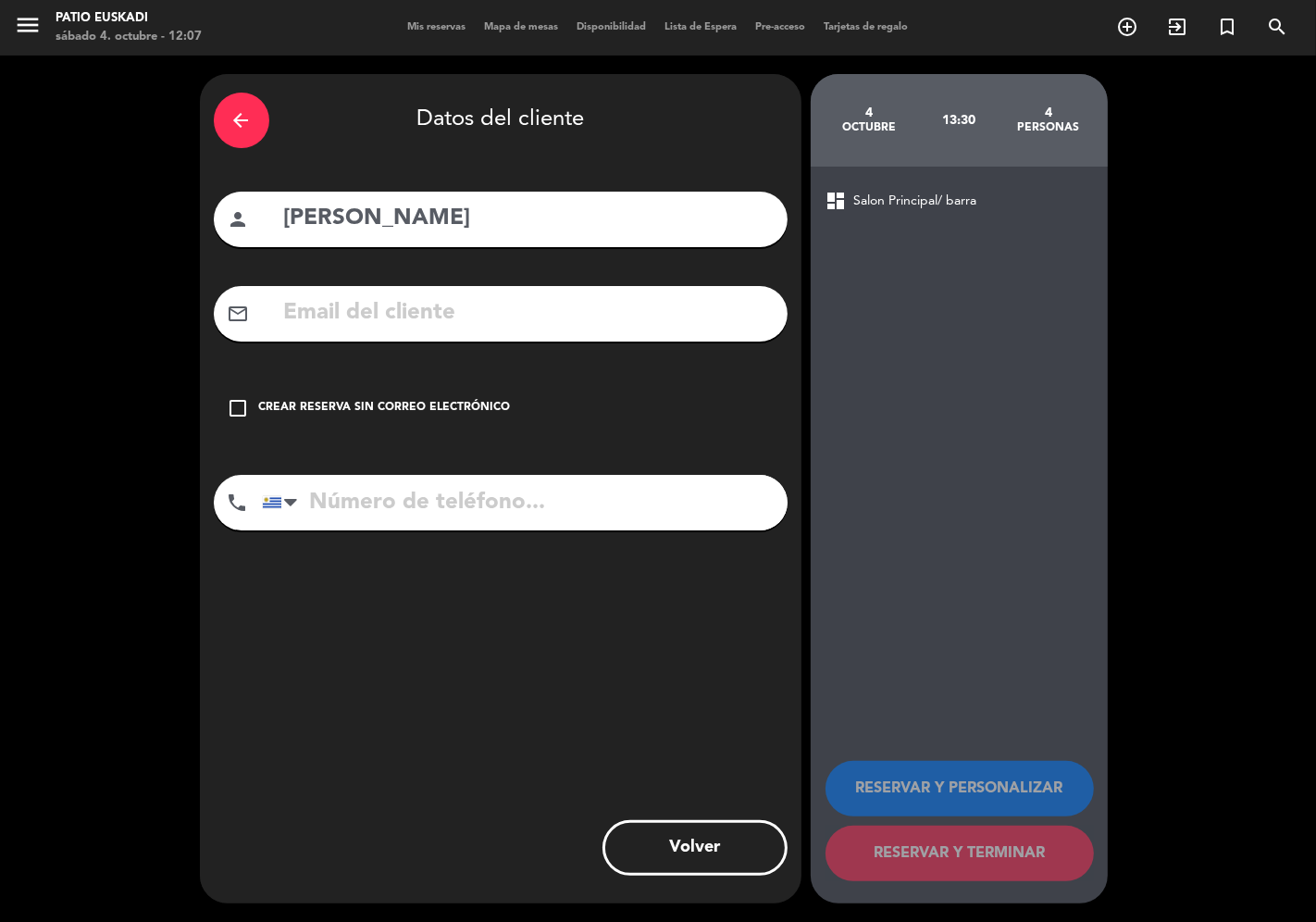
click at [234, 404] on icon "check_box_outline_blank" at bounding box center [239, 409] width 23 height 23
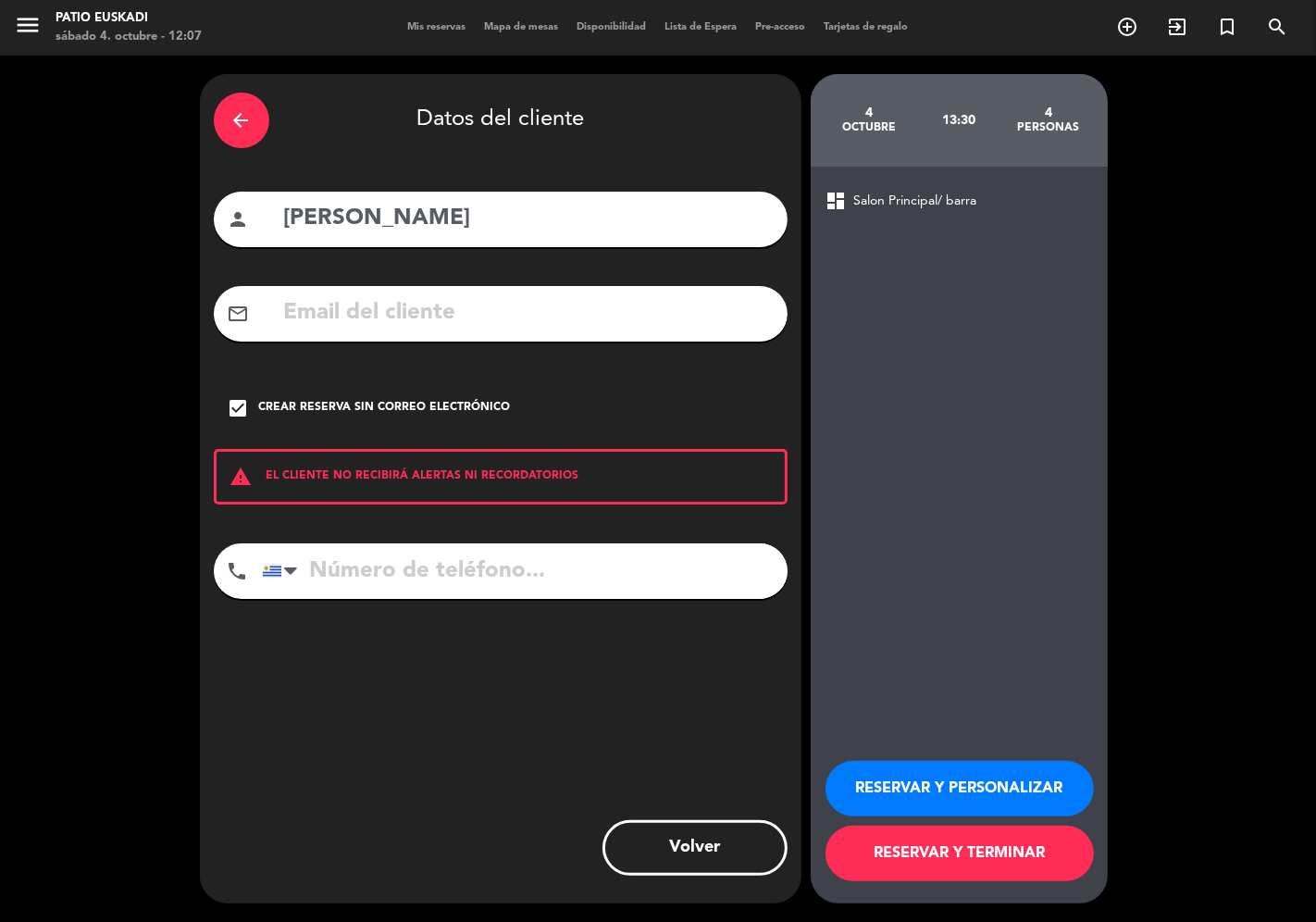
click at [947, 773] on button "RESERVAR Y PERSONALIZAR" at bounding box center [960, 788] width 268 height 56
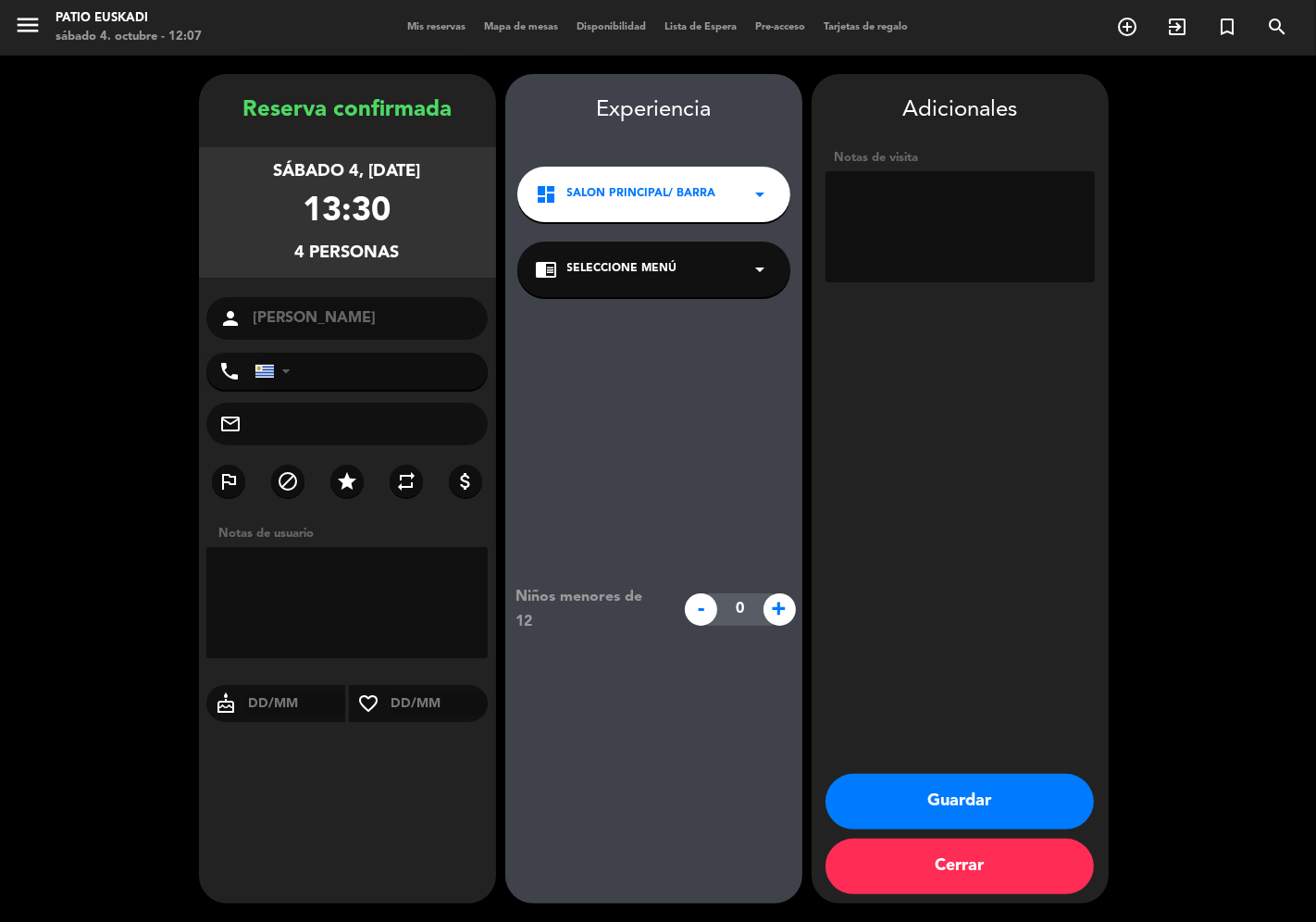
click at [664, 278] on div "chrome_reader_mode Seleccione Menú arrow_drop_down" at bounding box center [653, 269] width 273 height 56
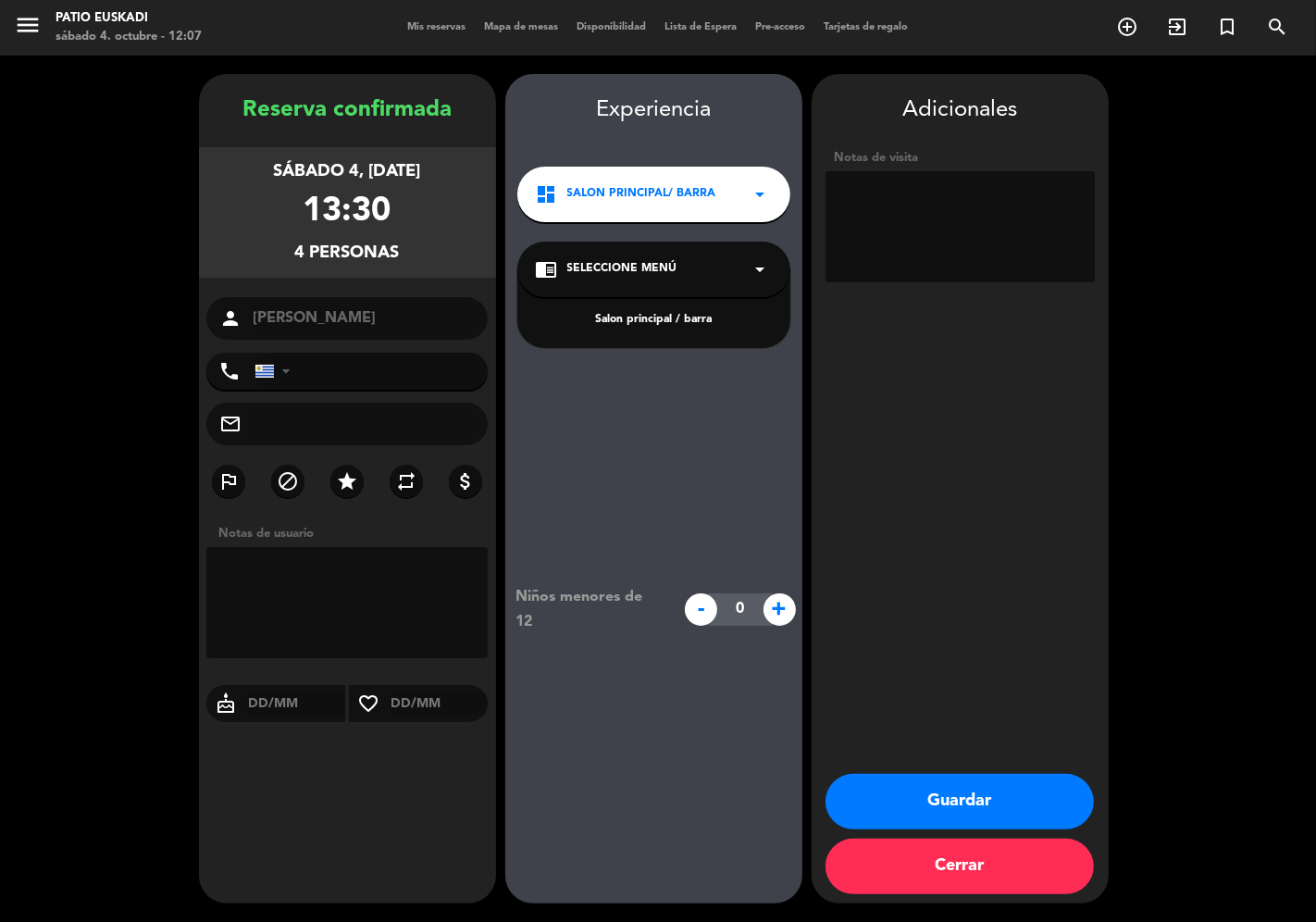
click at [674, 309] on div "Salon principal / barra" at bounding box center [653, 308] width 273 height 78
click at [961, 802] on button "Guardar" at bounding box center [960, 801] width 268 height 56
